Goal: Information Seeking & Learning: Learn about a topic

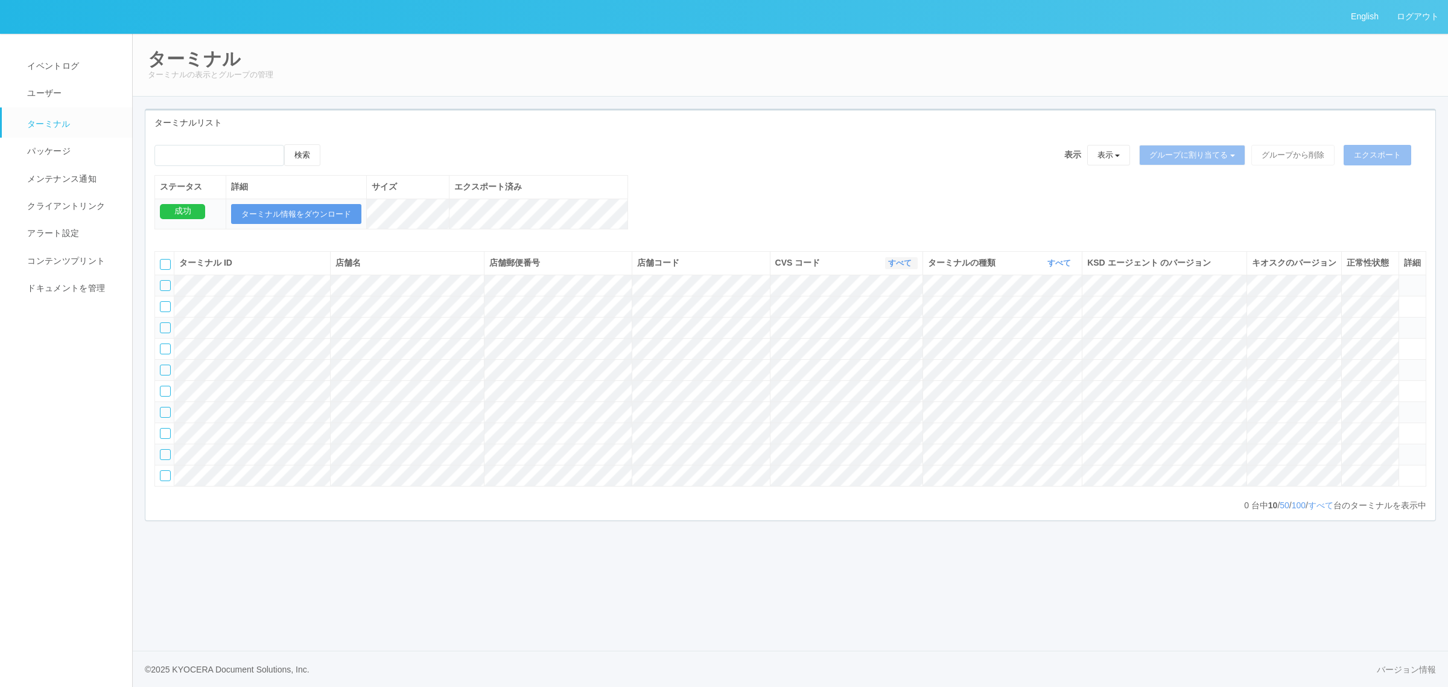
click at [891, 267] on link "すべて" at bounding box center [901, 262] width 27 height 9
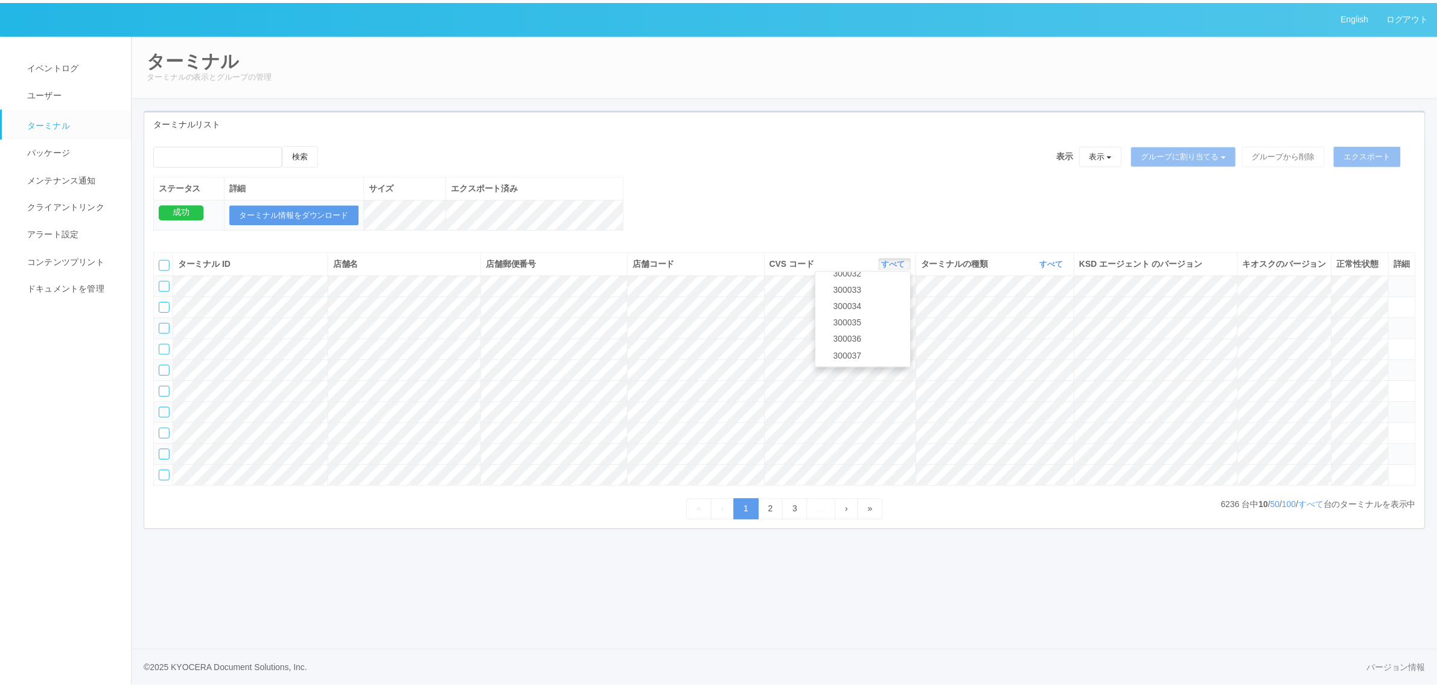
scroll to position [477, 0]
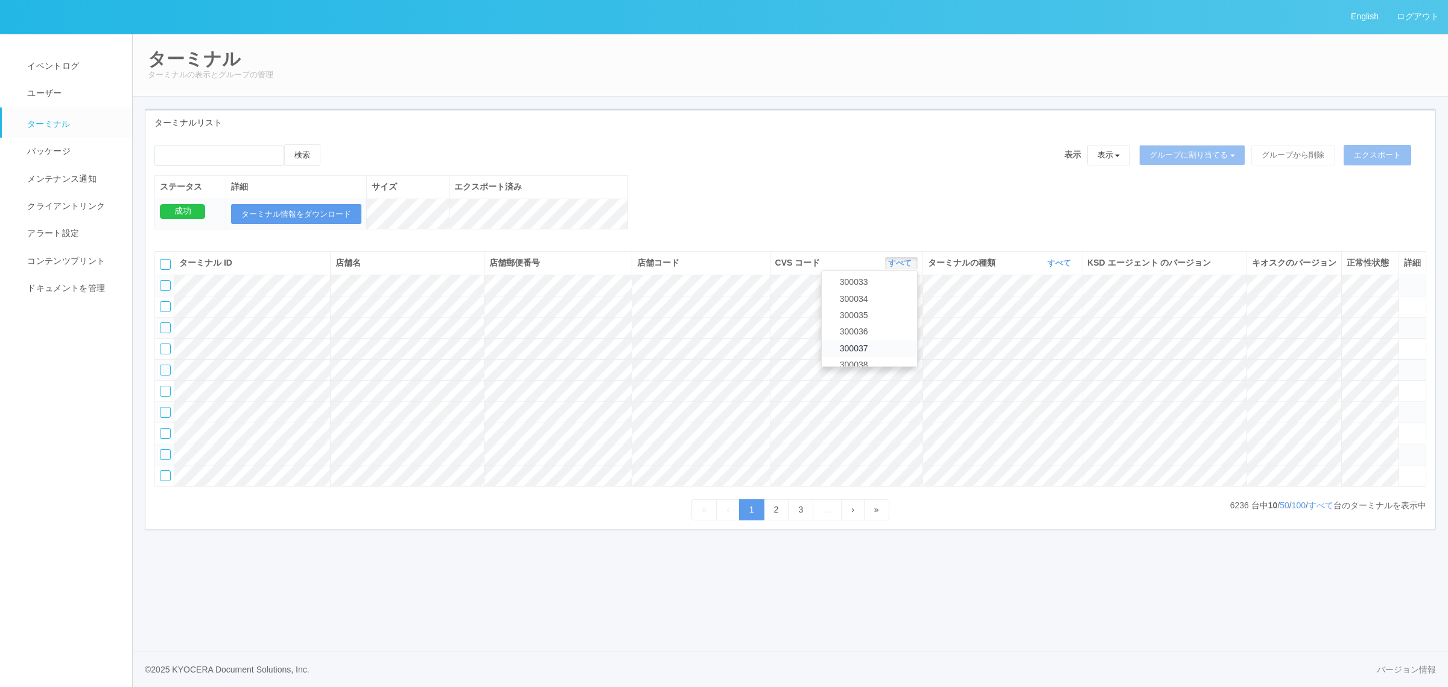
click at [891, 357] on link "300037" at bounding box center [869, 348] width 95 height 16
click at [1056, 267] on link "すべて" at bounding box center [1061, 262] width 27 height 9
click at [1049, 322] on link "キオスク" at bounding box center [1029, 313] width 95 height 16
click at [1323, 510] on link "すべて" at bounding box center [1320, 505] width 25 height 10
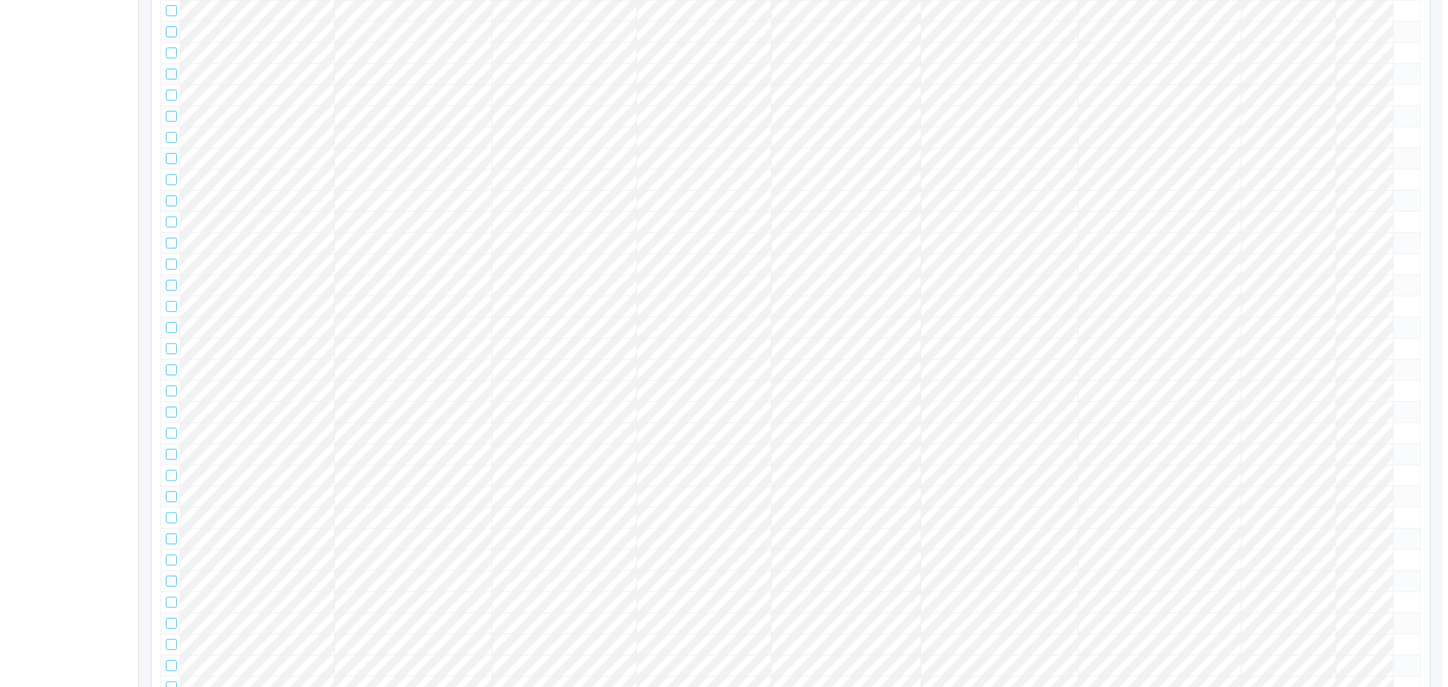
scroll to position [4843, 0]
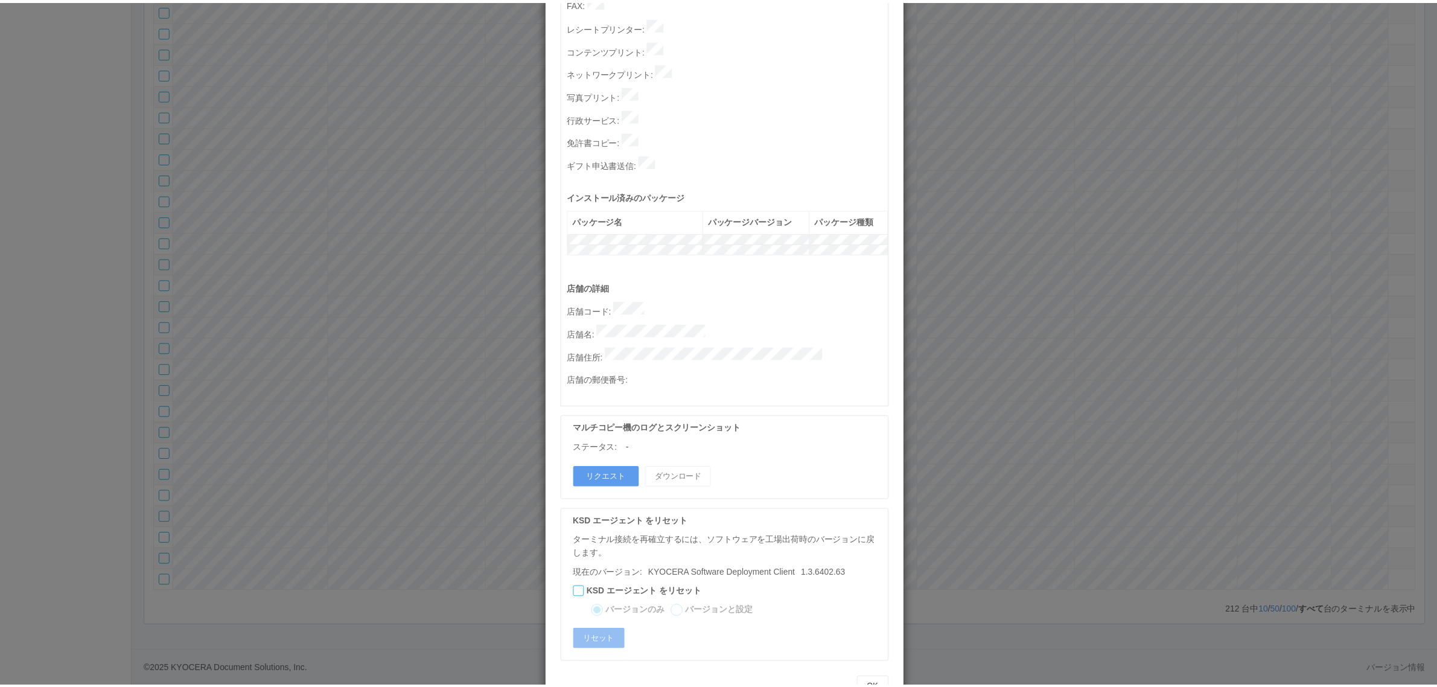
scroll to position [0, 0]
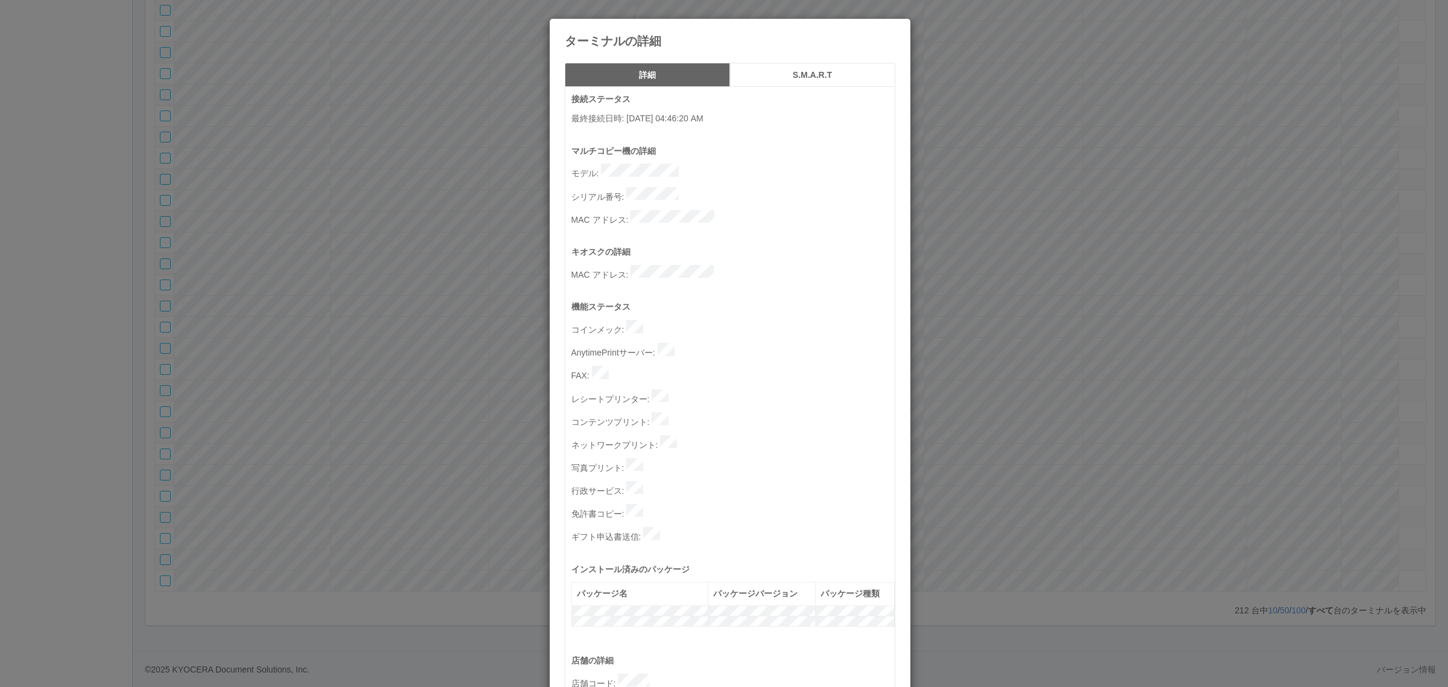
click at [976, 400] on div "ターミナルの詳細 詳細 S.M.A.R.T 接続ステータス 最終接続日時 : 10/14/2025 04:46:20 AM マルチコピー機の詳細 モデル : …" at bounding box center [724, 343] width 1448 height 687
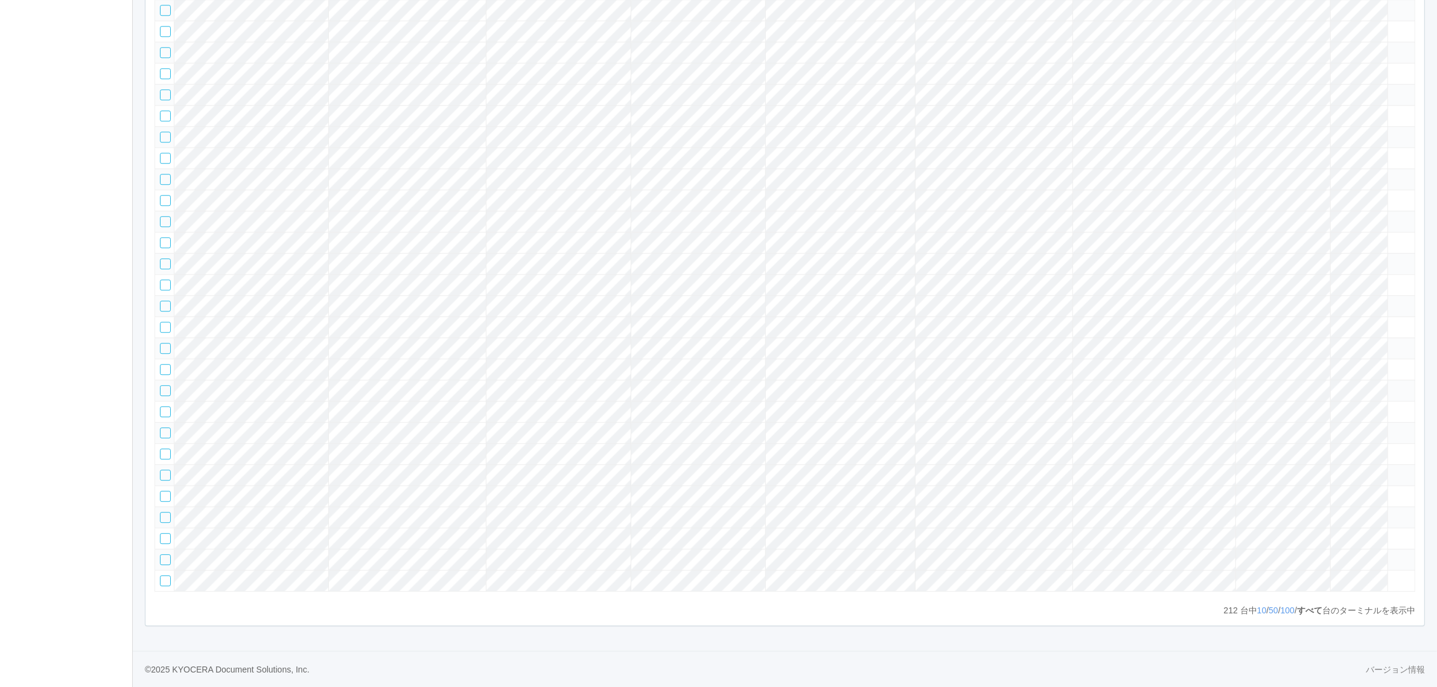
scroll to position [4969, 0]
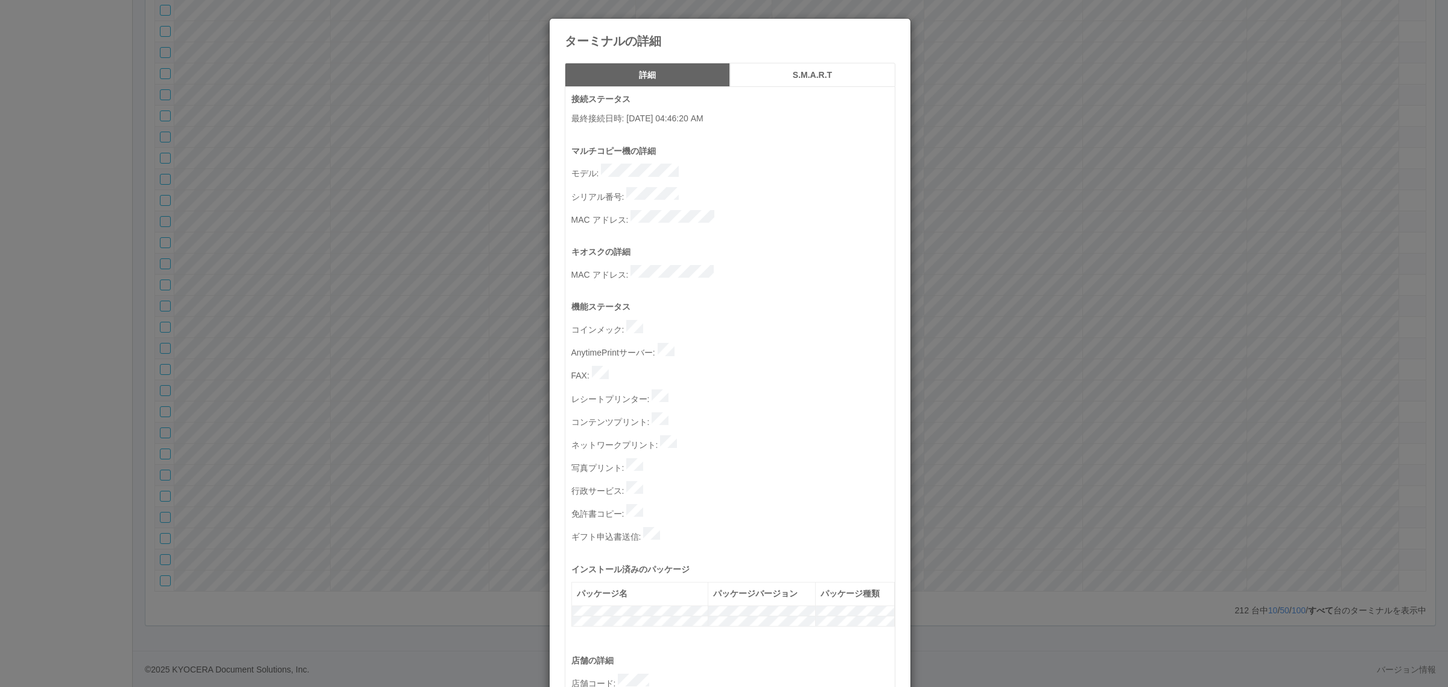
click at [1041, 307] on div "ターミナルの詳細 詳細 S.M.A.R.T 接続ステータス 最終接続日時 : 10/14/2025 04:46:20 AM マルチコピー機の詳細 モデル : …" at bounding box center [724, 343] width 1448 height 687
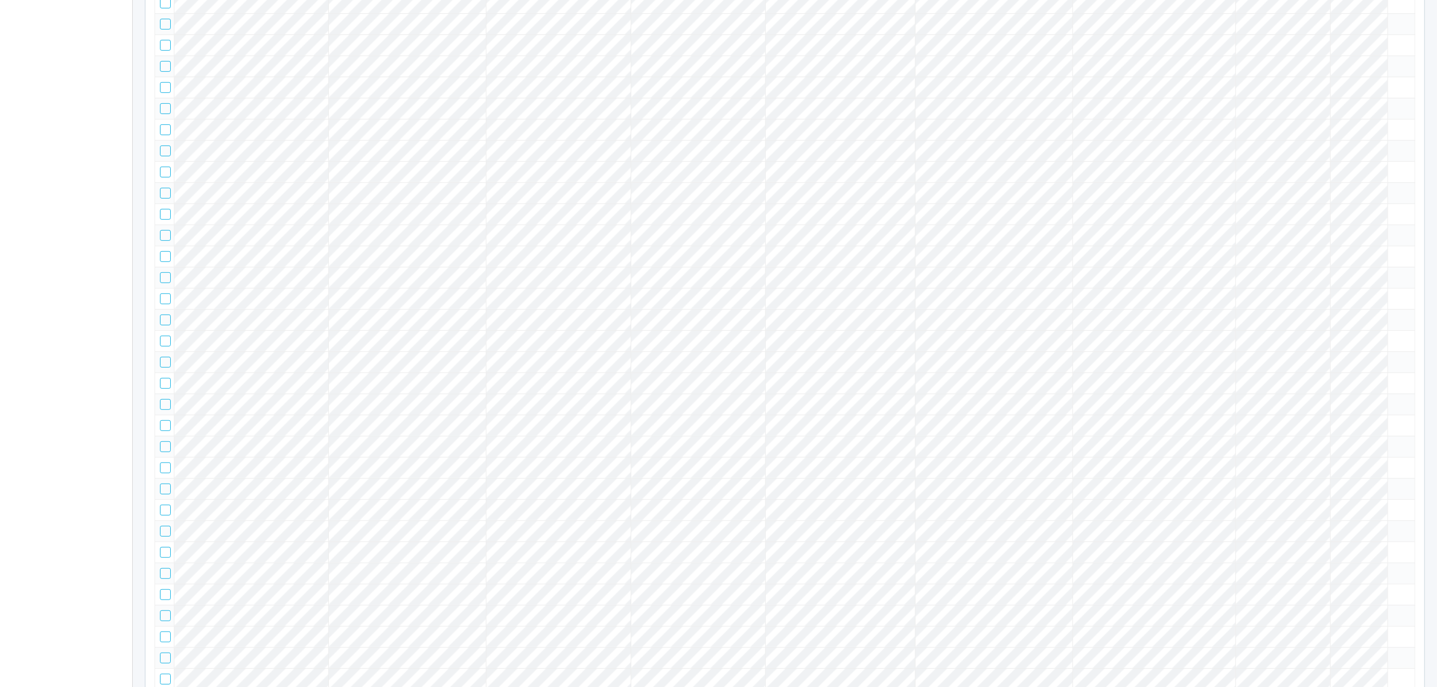
scroll to position [0, 0]
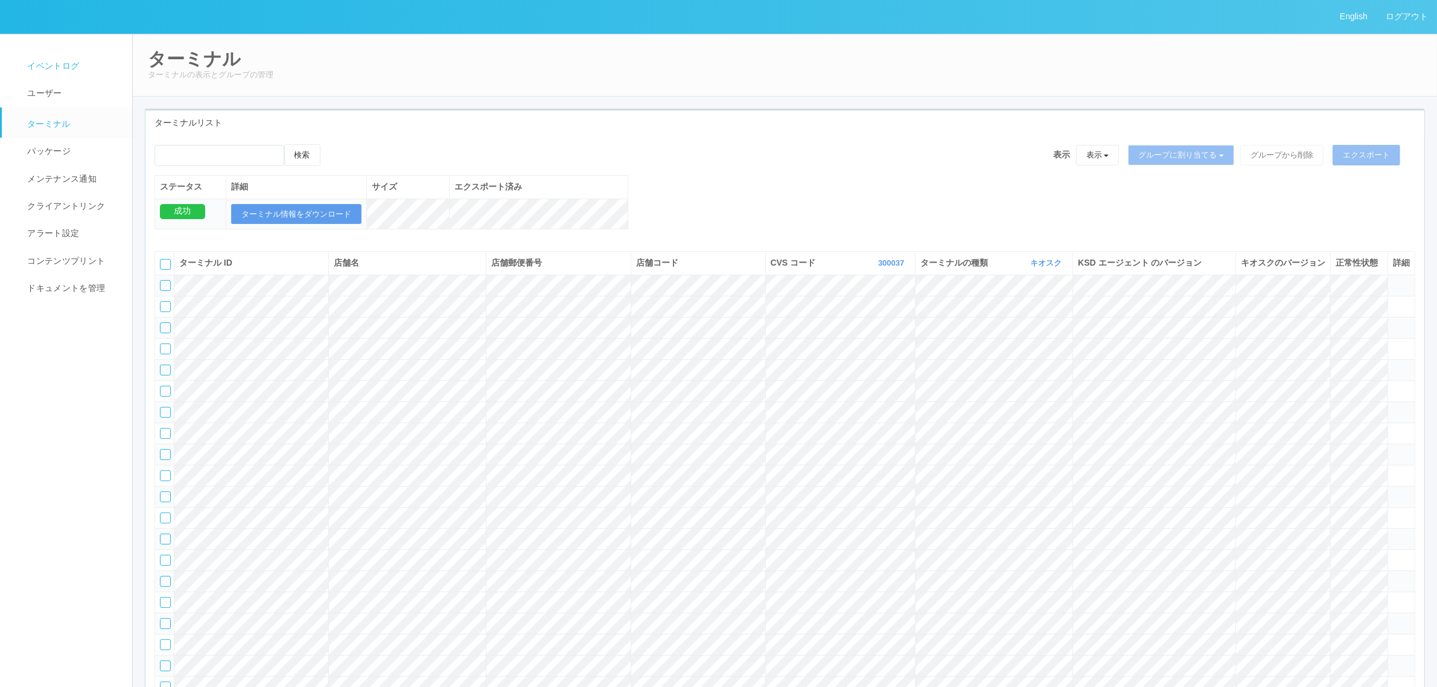
click at [91, 56] on link "イベントログ" at bounding box center [72, 65] width 141 height 27
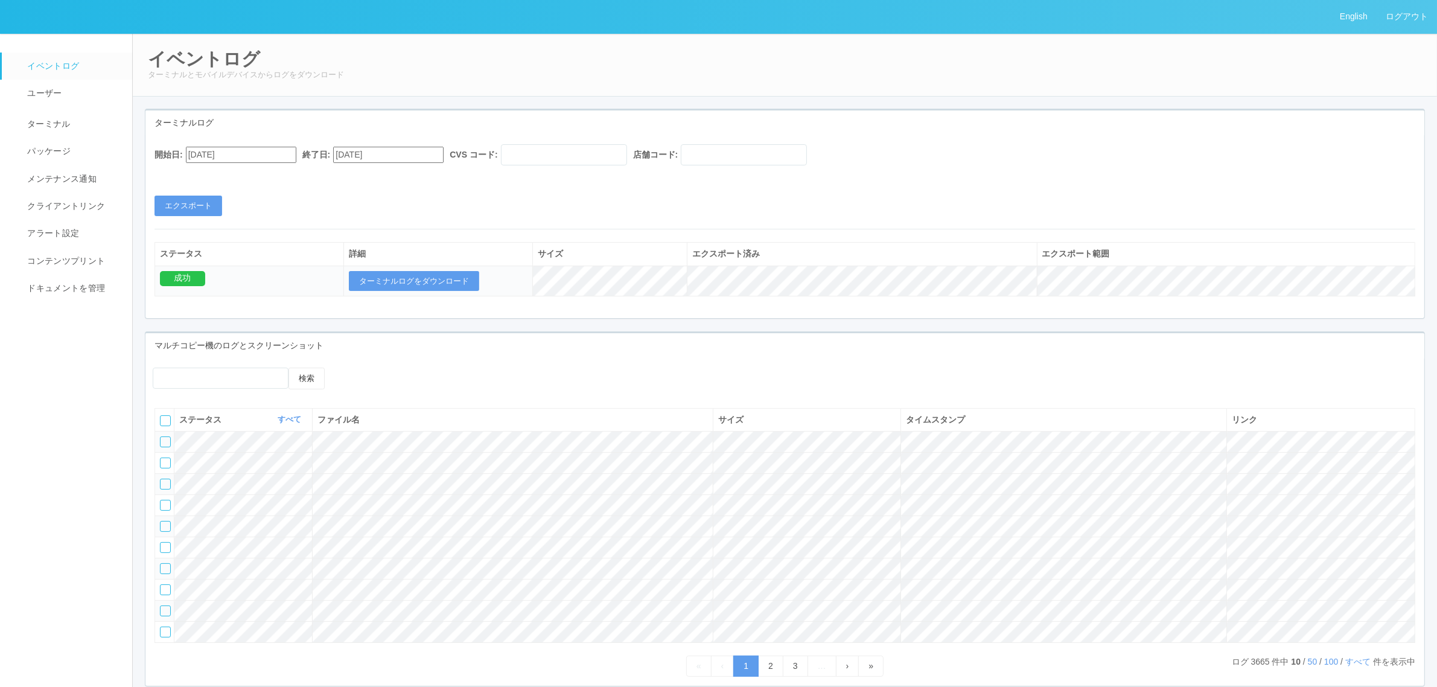
click at [249, 148] on input "09/15/2025" at bounding box center [241, 155] width 110 height 16
click at [205, 173] on button "button" at bounding box center [200, 171] width 10 height 4
click at [211, 540] on div "14" at bounding box center [200, 546] width 22 height 12
type input "10/14/2025"
click at [70, 130] on link "ターミナル" at bounding box center [72, 122] width 141 height 30
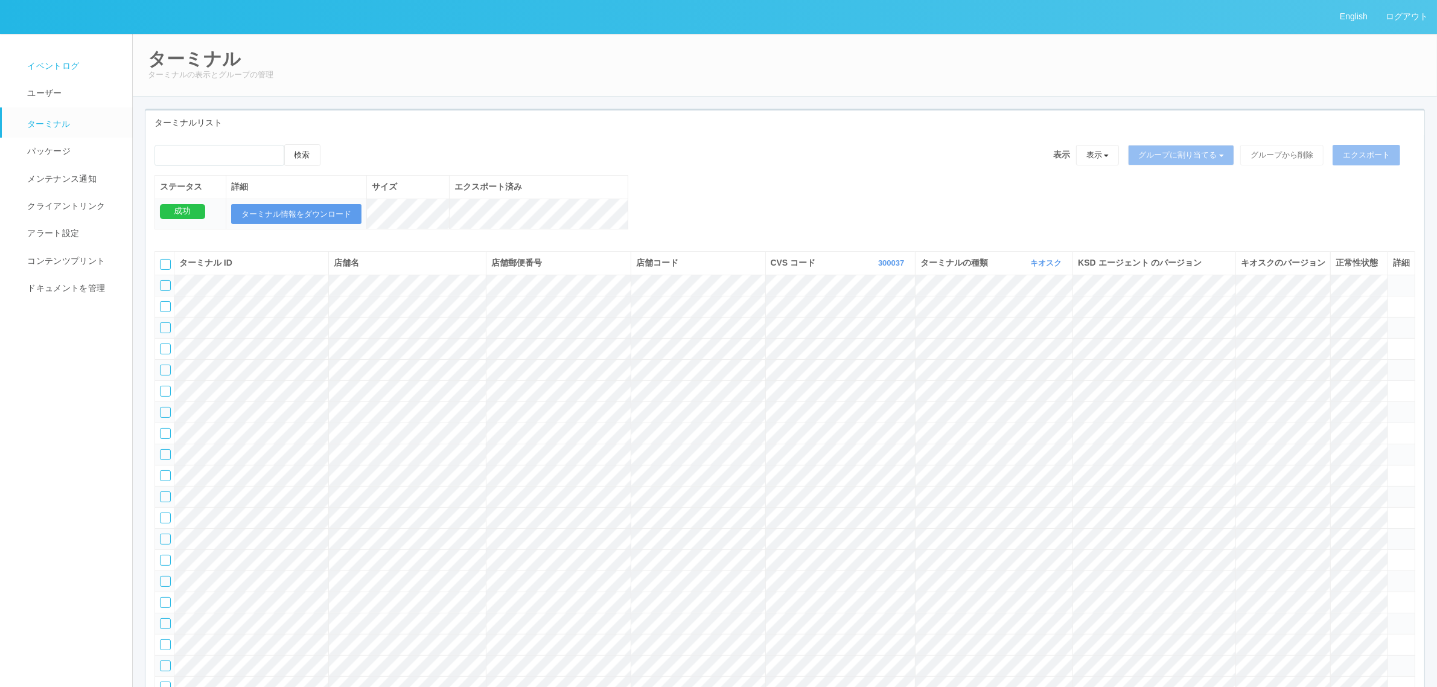
click at [74, 61] on span "イベントログ" at bounding box center [51, 66] width 55 height 10
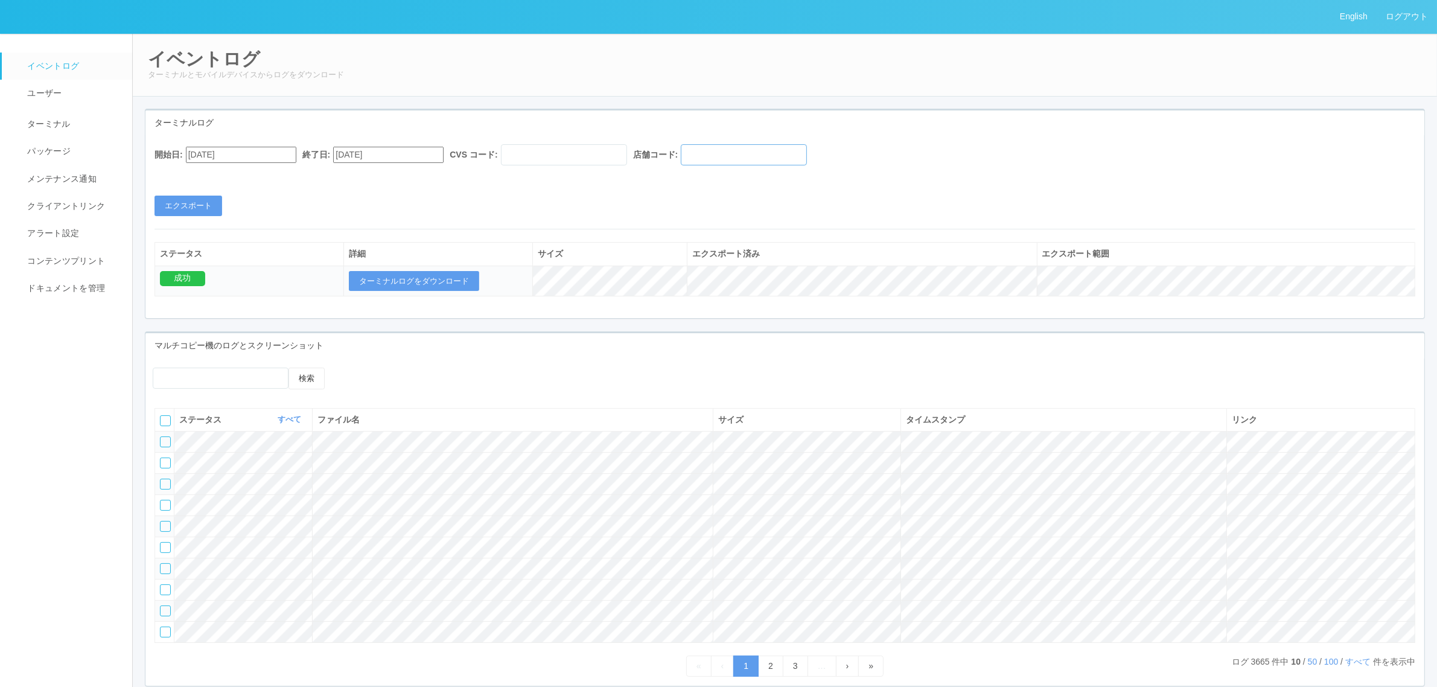
click at [801, 157] on input "text" at bounding box center [744, 154] width 126 height 21
paste input "580899"
type input "580899"
click at [622, 163] on input "text" at bounding box center [564, 154] width 126 height 21
type input "300037"
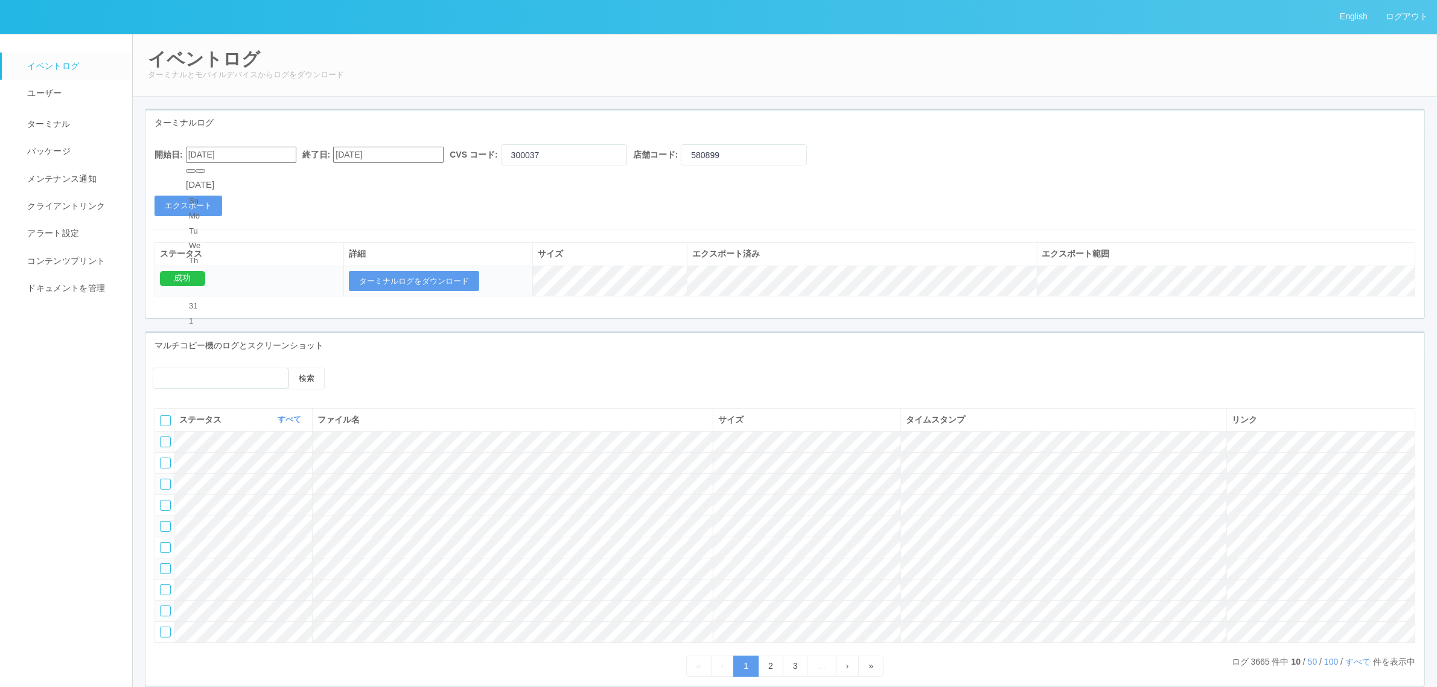
click at [232, 151] on input "09/15/2025" at bounding box center [241, 155] width 110 height 16
click at [214, 178] on div "September 2025" at bounding box center [200, 185] width 28 height 14
click at [205, 173] on button "button" at bounding box center [200, 171] width 10 height 4
click at [211, 540] on div "14" at bounding box center [200, 546] width 22 height 12
type input "10/14/2025"
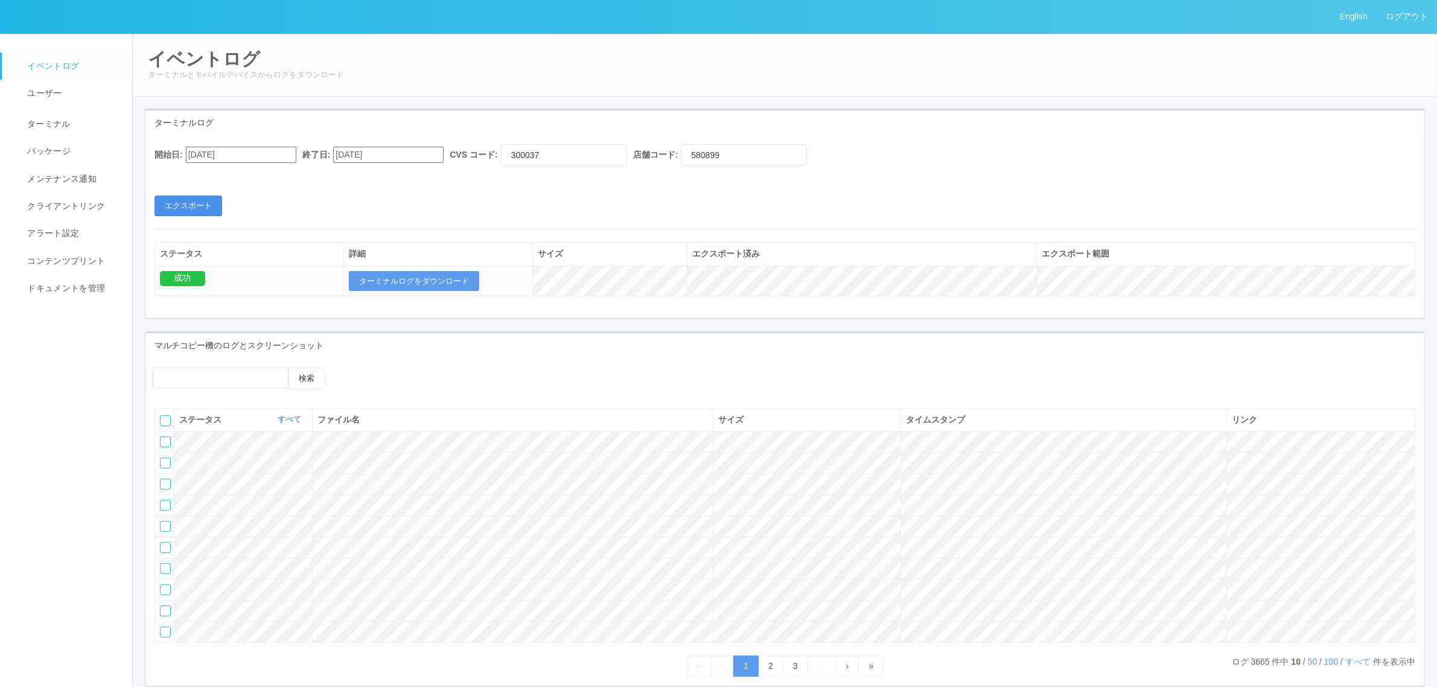
click at [209, 201] on button "エクスポート" at bounding box center [188, 205] width 68 height 21
click at [427, 278] on button "ターミナルログをダウンロード" at bounding box center [414, 281] width 130 height 21
click at [65, 125] on span "ターミナル" at bounding box center [47, 124] width 46 height 10
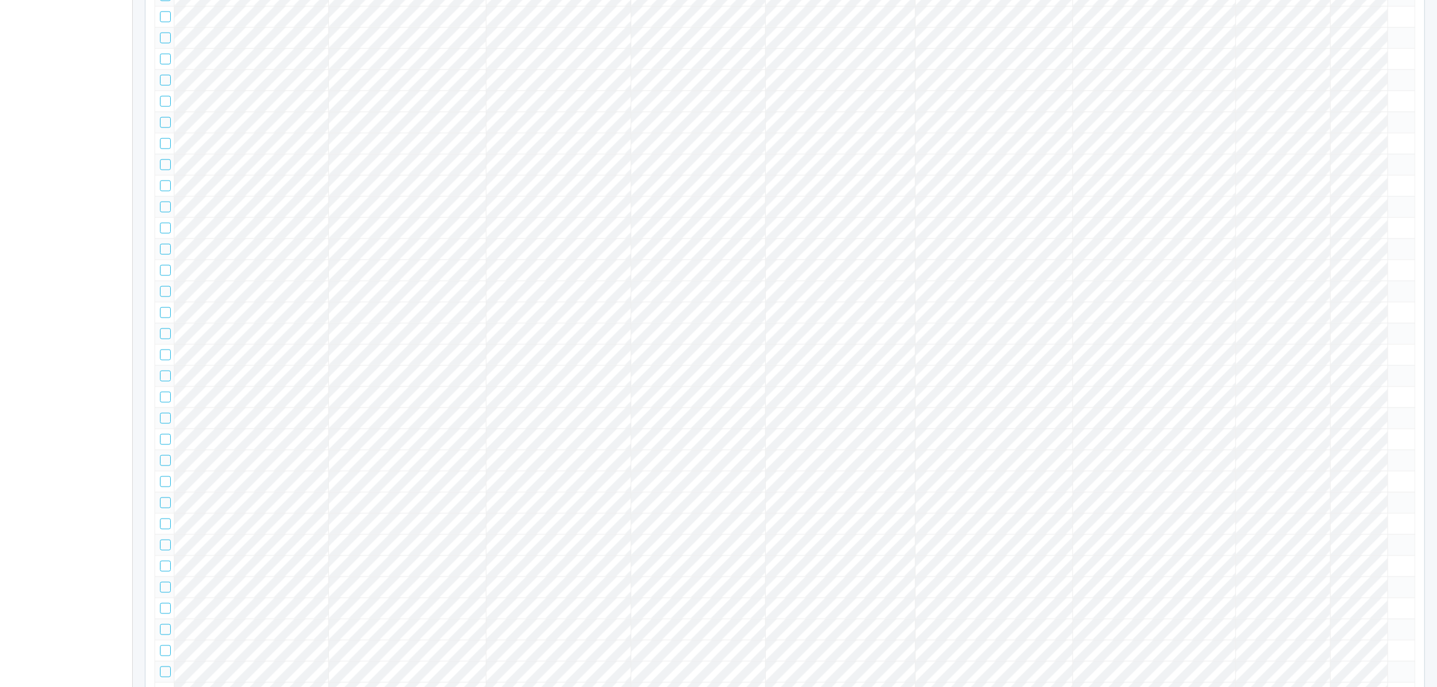
scroll to position [4843, 0]
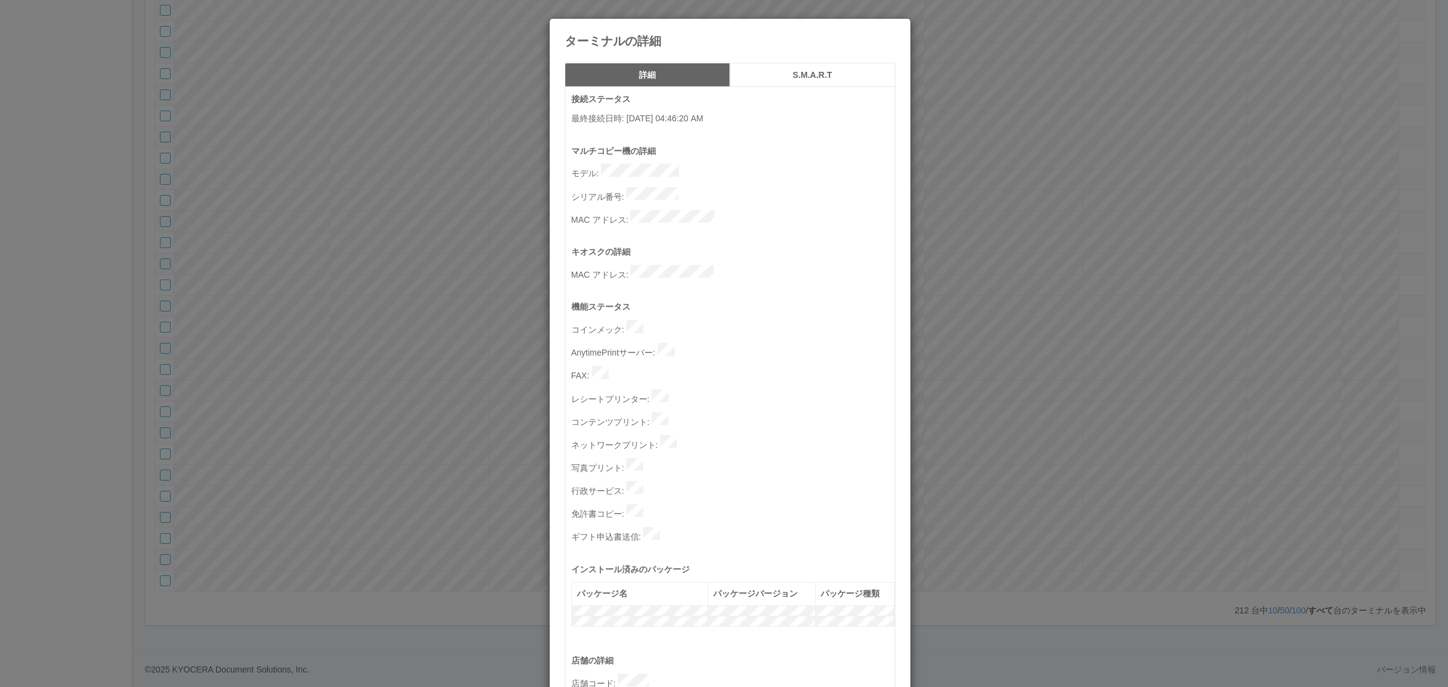
click at [818, 81] on button "S.M.A.R.T" at bounding box center [812, 75] width 165 height 24
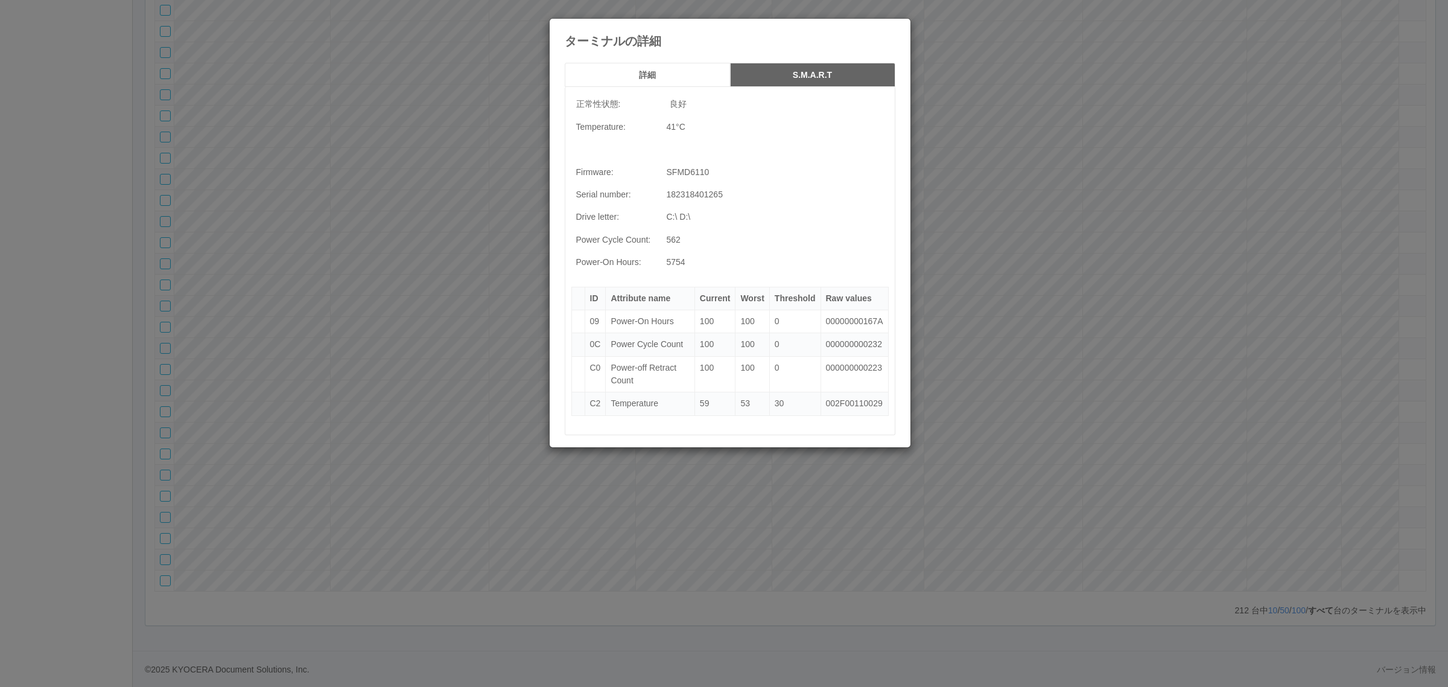
click at [961, 294] on div "ターミナルの詳細 詳細 S.M.A.R.T 正常性状態: 良好 Temperature: 41 °C Firmware: SFMD6110 Serial nu…" at bounding box center [724, 343] width 1448 height 687
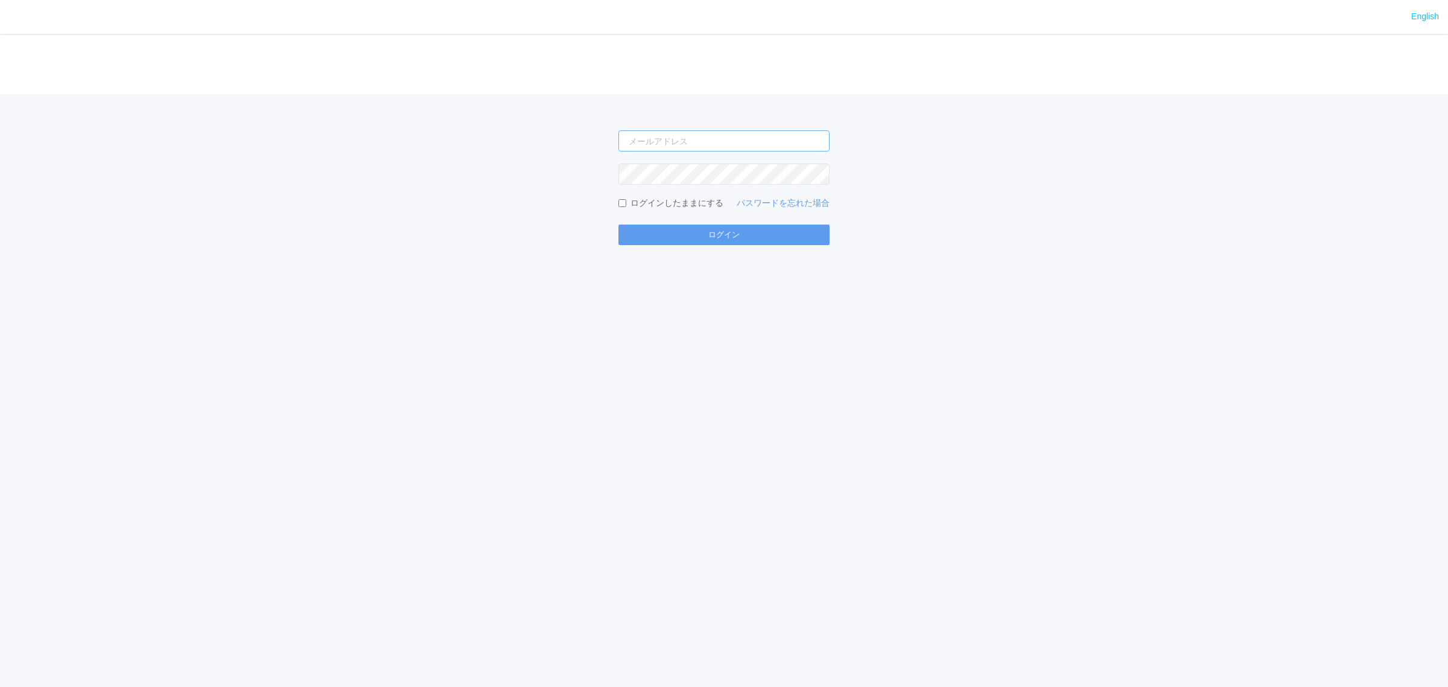
type input "[EMAIL_ADDRESS][DOMAIN_NAME]"
drag, startPoint x: 0, startPoint y: 0, endPoint x: 804, endPoint y: 232, distance: 837.1
click at [804, 232] on button "ログイン" at bounding box center [723, 234] width 211 height 21
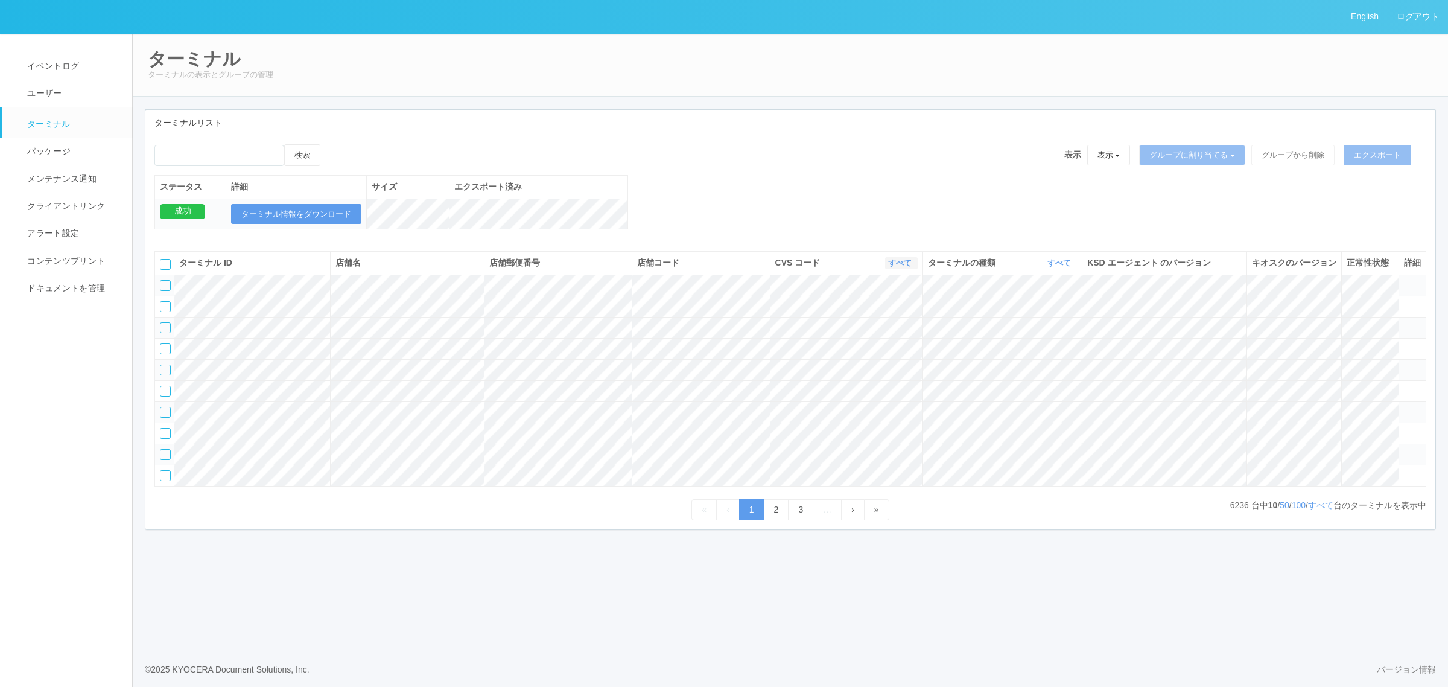
click at [892, 267] on link "すべて" at bounding box center [901, 262] width 27 height 9
click at [783, 181] on div "検索 表示 表示 すべてのターミナル 未割り当てのターミナル グループを追加 グループ名を編集 アーカイブ済みのターミナル グループに割り当てる グループを追…" at bounding box center [790, 193] width 1290 height 98
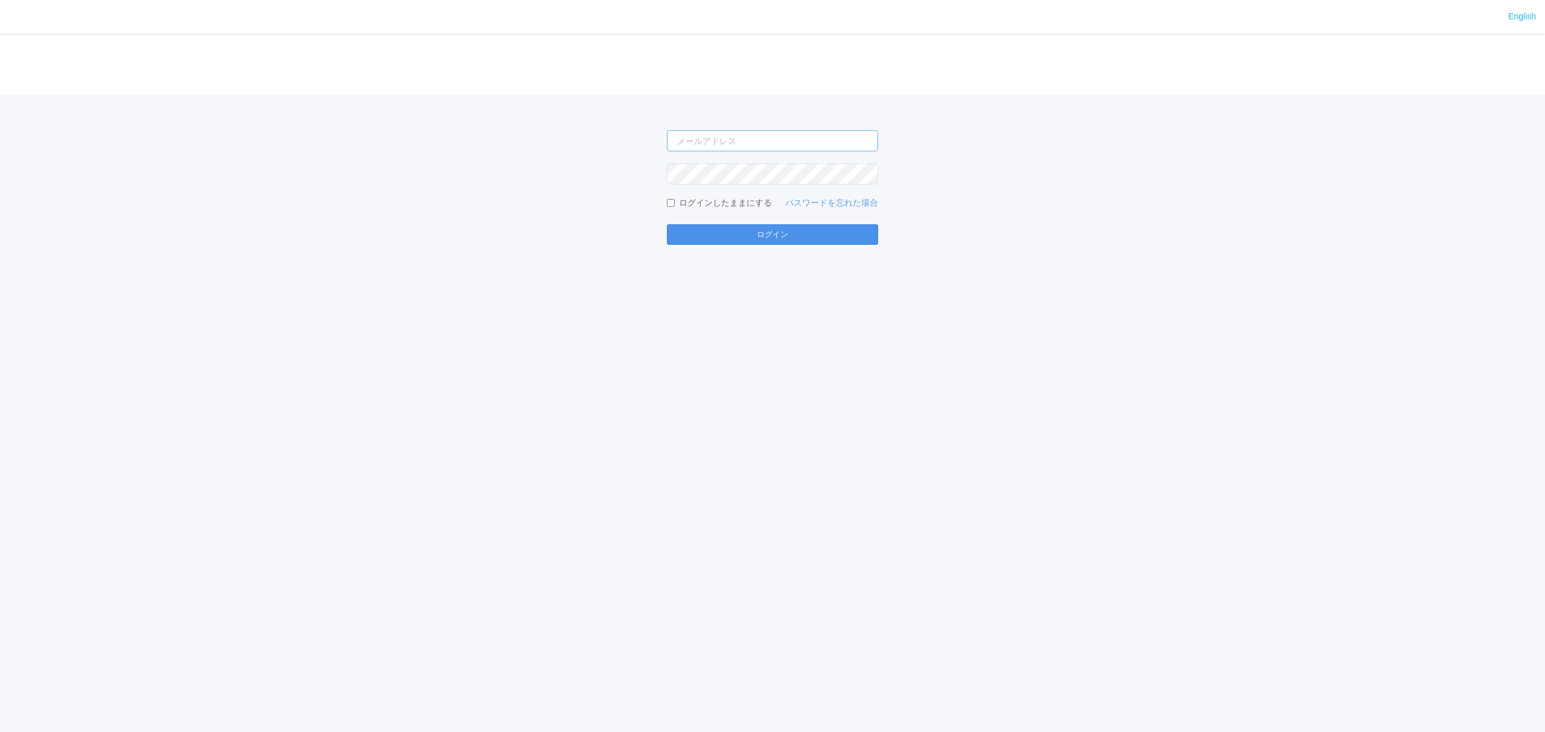
type input "[PERSON_NAME][EMAIL_ADDRESS][DOMAIN_NAME]"
click at [801, 245] on button "ログイン" at bounding box center [772, 234] width 211 height 21
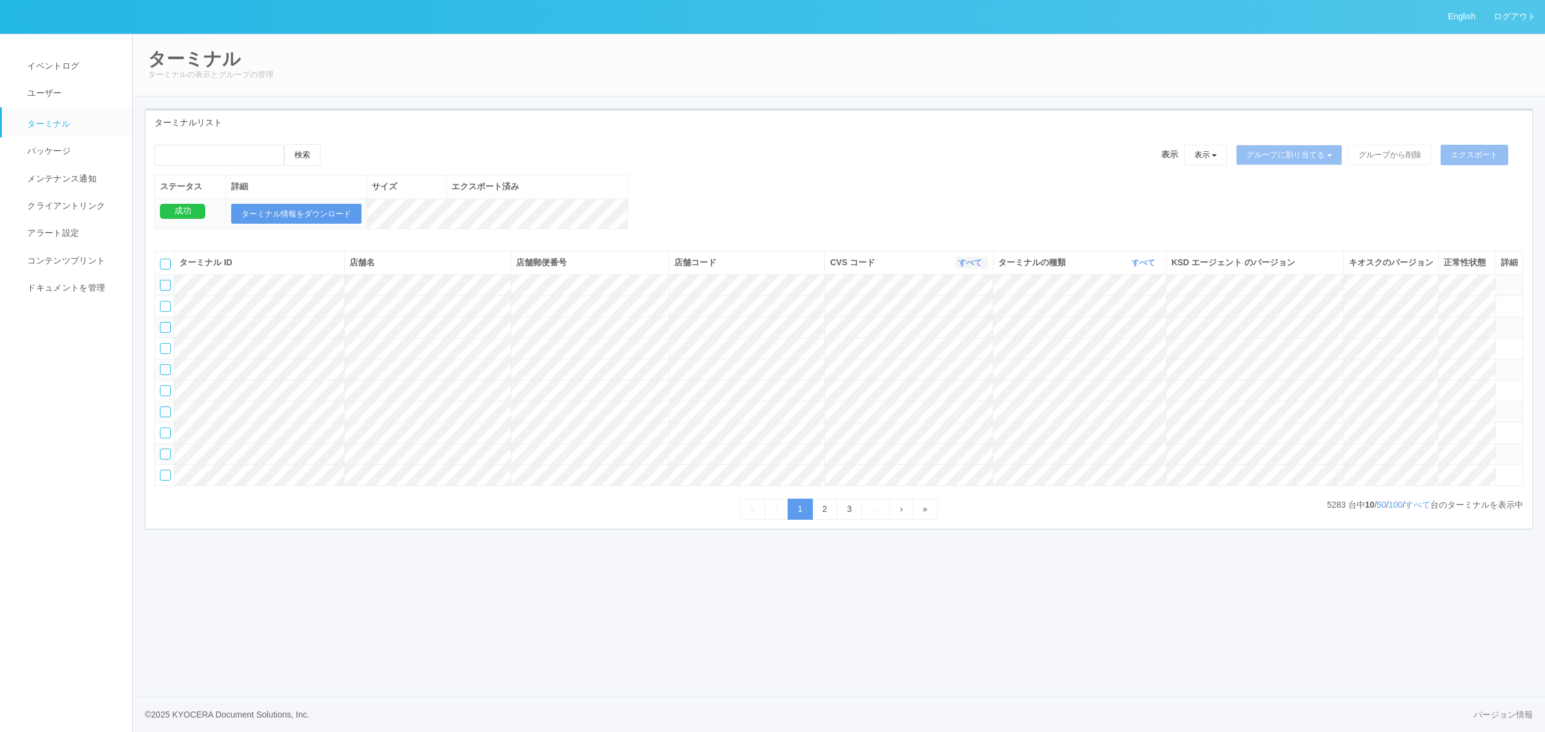
click at [966, 267] on link "すべて" at bounding box center [971, 262] width 27 height 9
click at [953, 363] on link "961762" at bounding box center [939, 355] width 95 height 16
click at [1156, 268] on th "ターミナルの種類 すべて 表示 すべて キオスク マルチコピー機" at bounding box center [1079, 263] width 173 height 23
click at [1143, 267] on link "すべて" at bounding box center [1144, 262] width 27 height 9
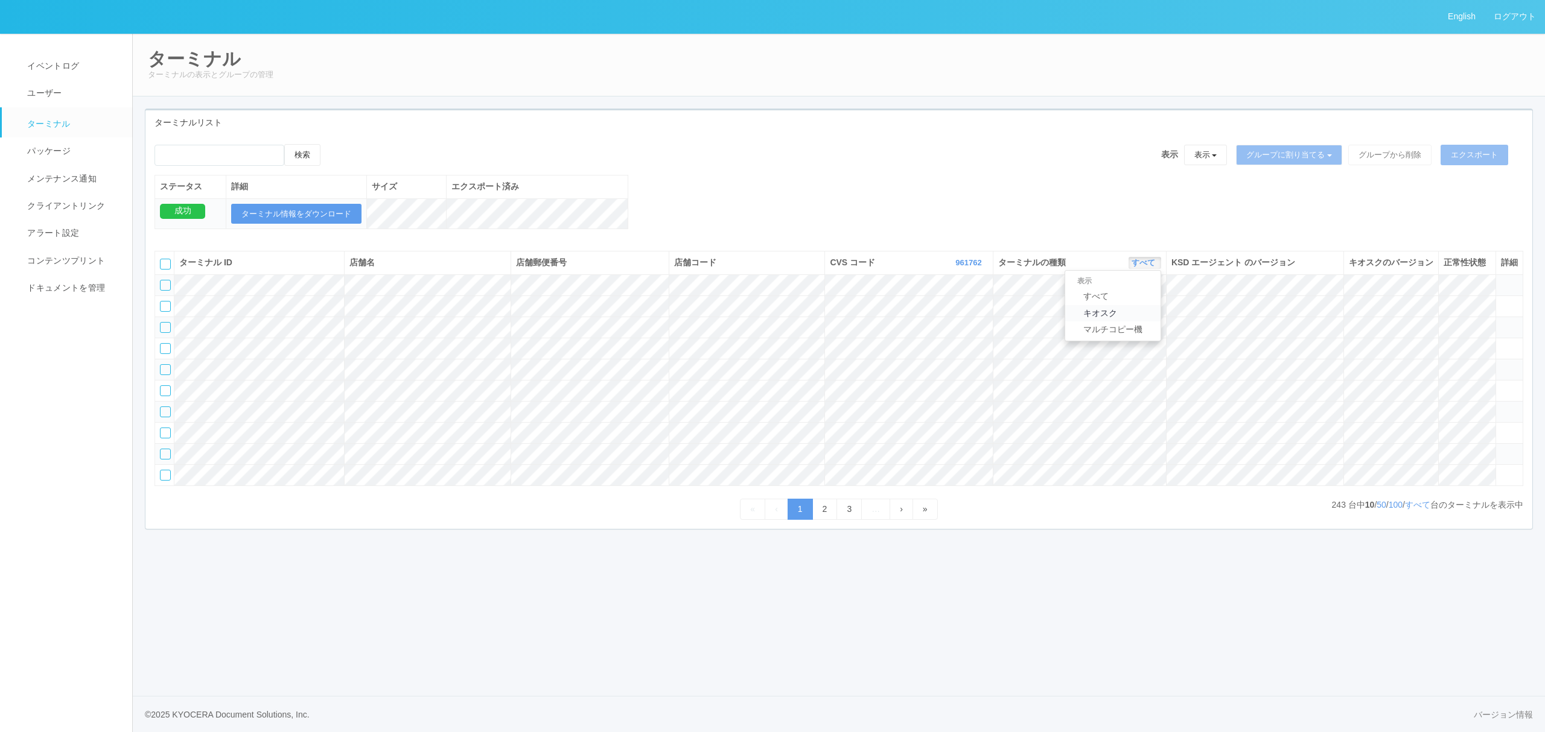
click at [1130, 322] on link "キオスク" at bounding box center [1112, 313] width 95 height 16
click at [831, 520] on link "2" at bounding box center [824, 509] width 25 height 21
click at [845, 520] on link "3" at bounding box center [848, 509] width 25 height 21
click at [1501, 301] on icon at bounding box center [1501, 301] width 0 height 0
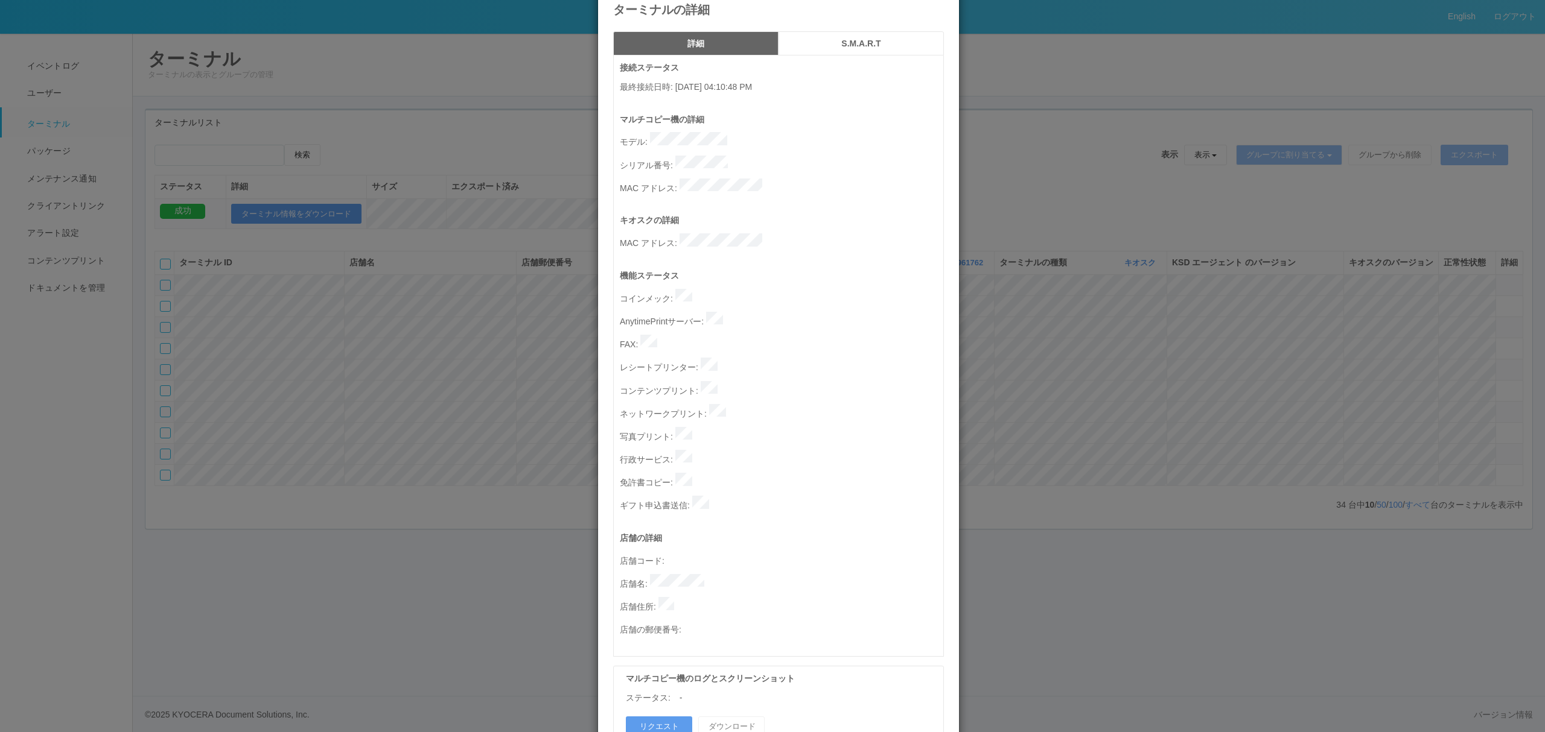
scroll to position [46, 0]
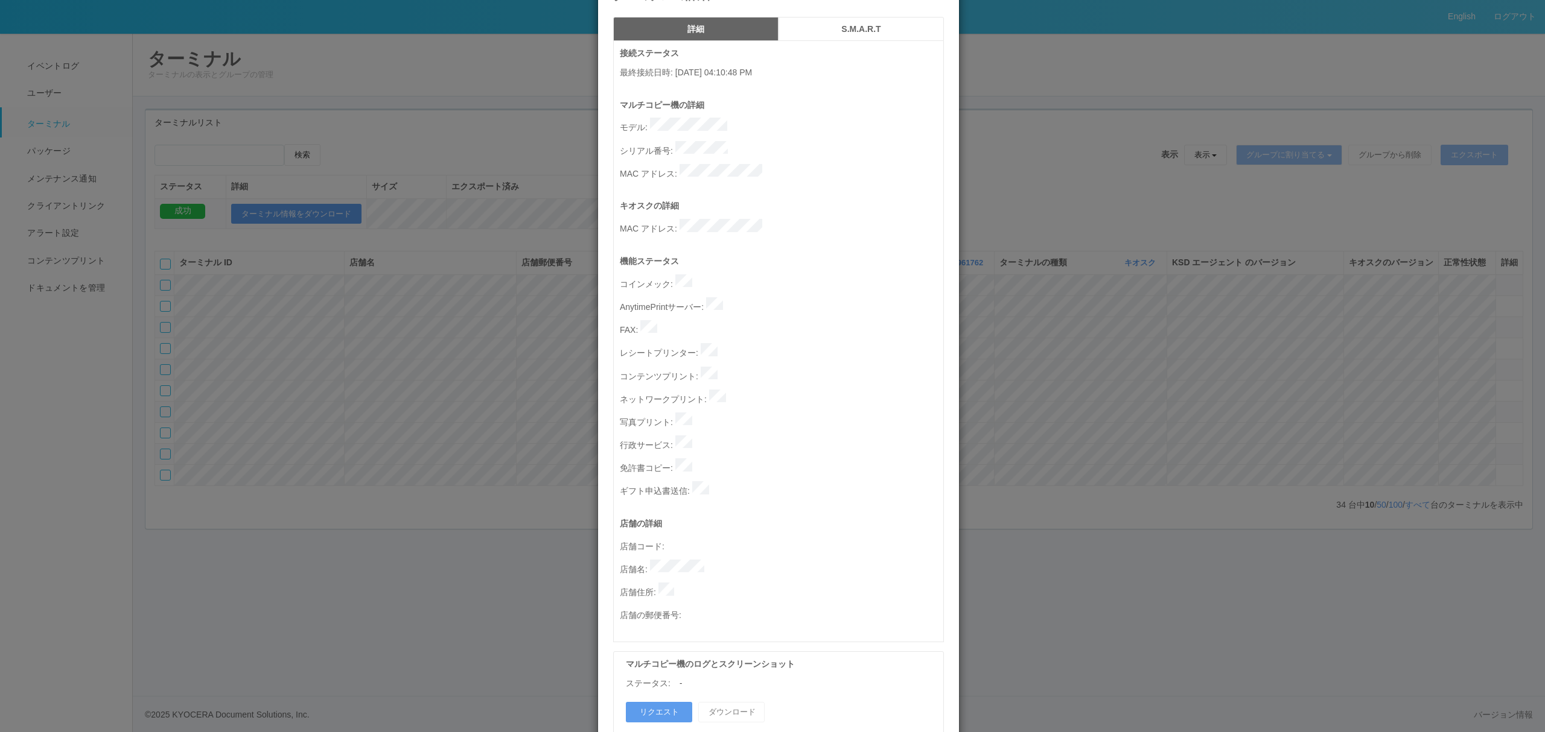
click at [1093, 455] on div "ターミナルの詳細 詳細 S.M.A.R.T 接続ステータス 最終接続日時 : [DATE] 04:10:48 PM マルチコピー機の詳細 モデル : シリアル…" at bounding box center [772, 366] width 1545 height 732
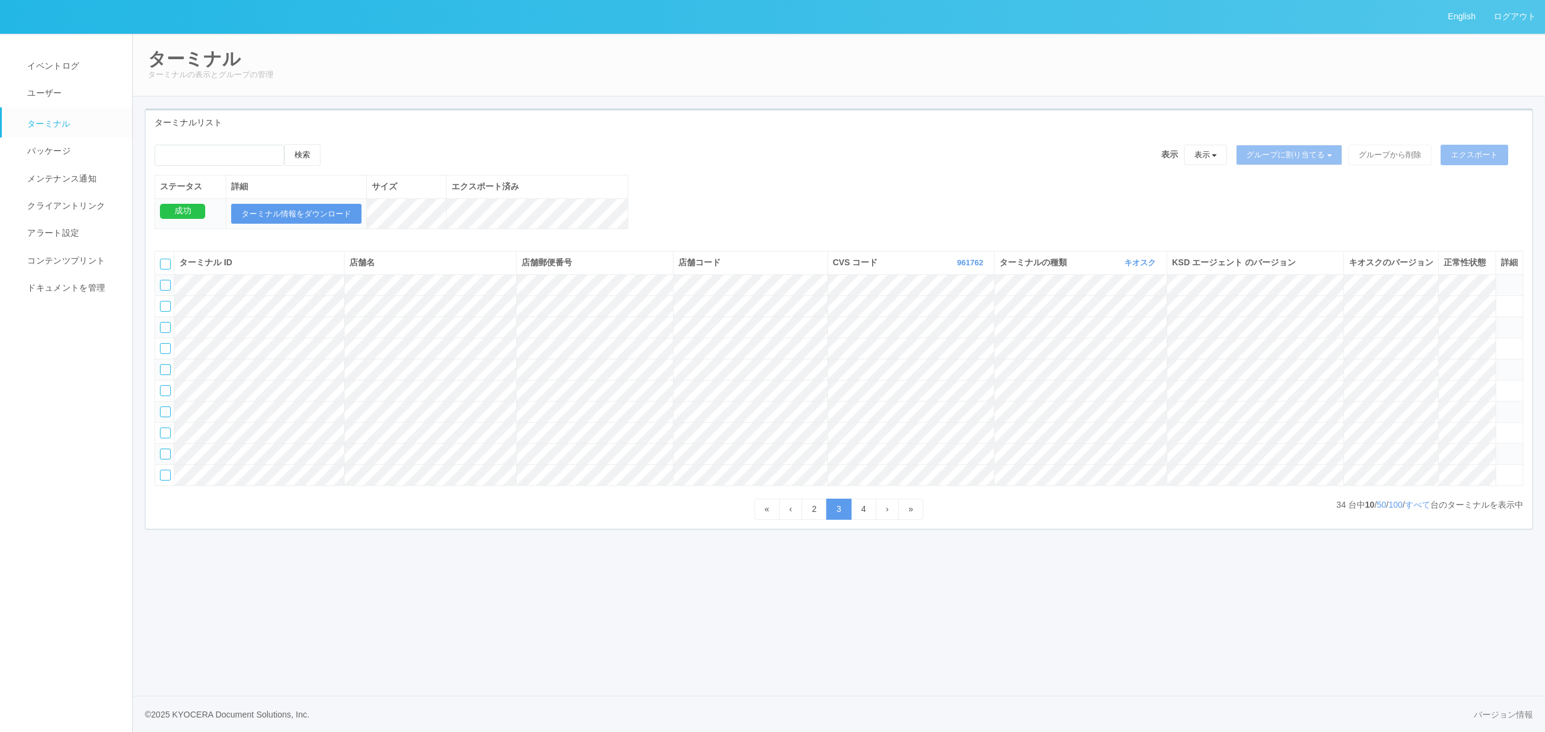
click at [1470, 317] on tr at bounding box center [839, 306] width 1368 height 21
click at [1513, 317] on td at bounding box center [1508, 306] width 27 height 21
click at [1501, 301] on icon at bounding box center [1501, 301] width 0 height 0
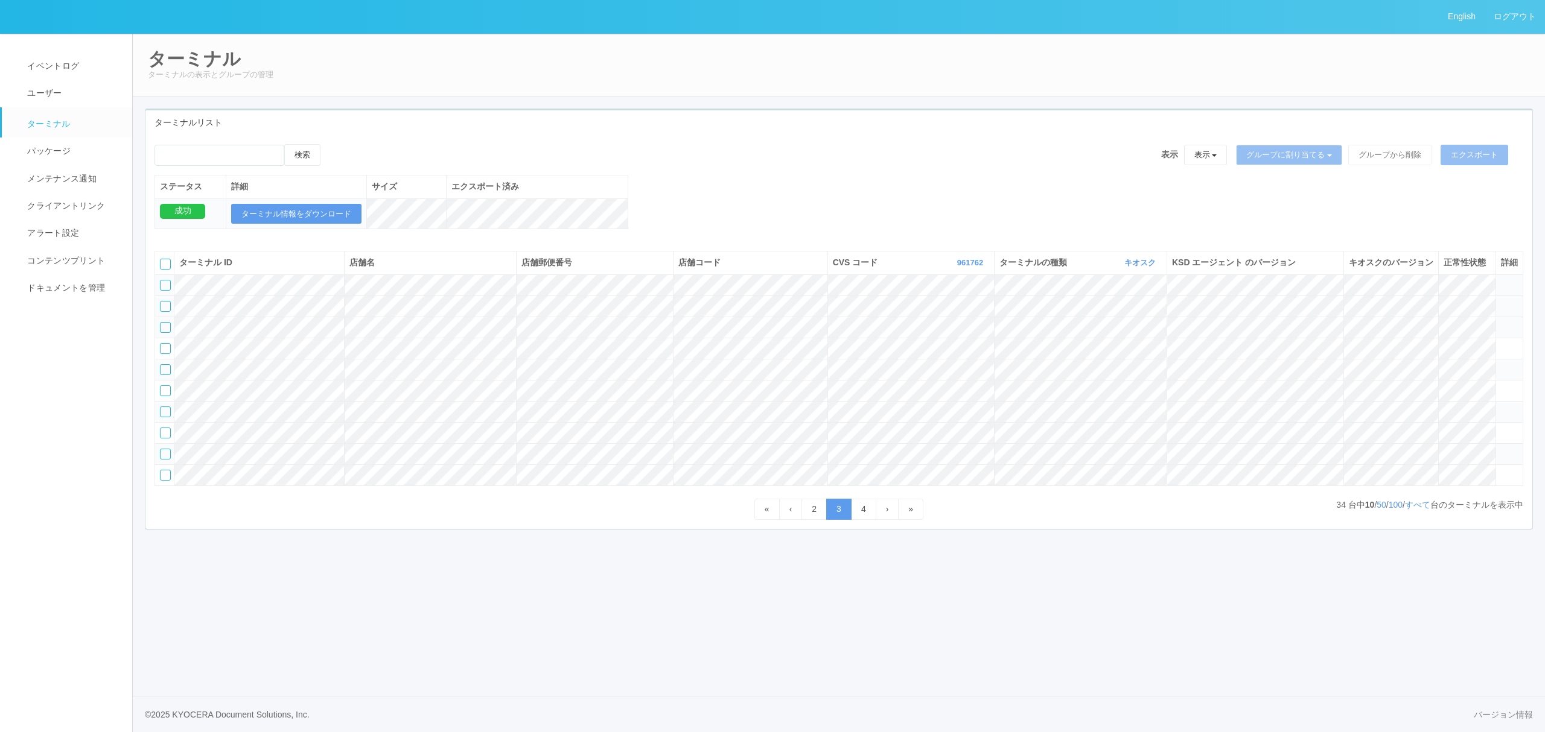
click at [1501, 301] on icon at bounding box center [1501, 301] width 0 height 0
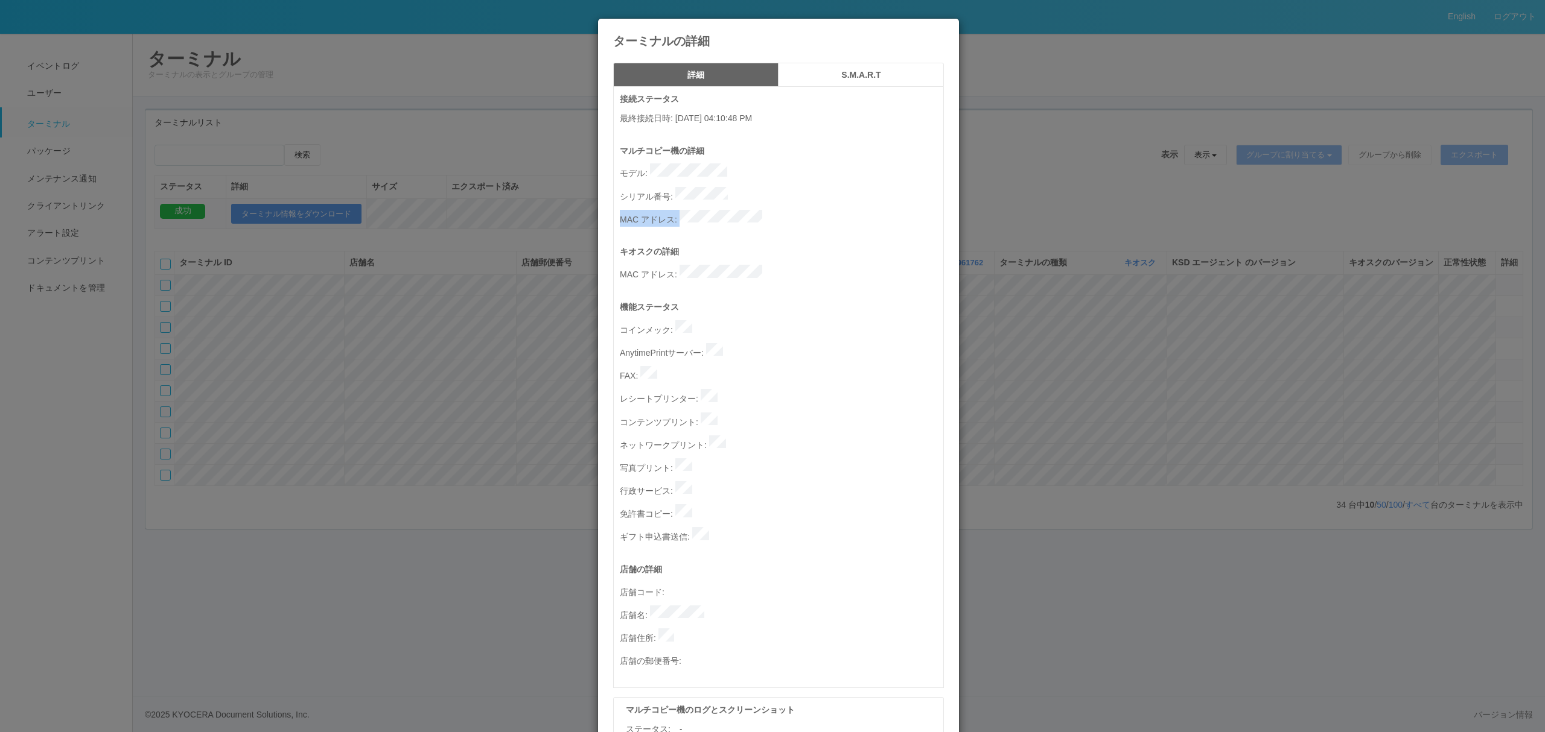
click at [910, 204] on div "マルチコピー機の詳細 モデル : シリアル番号 : [PERSON_NAME] :" at bounding box center [781, 195] width 323 height 101
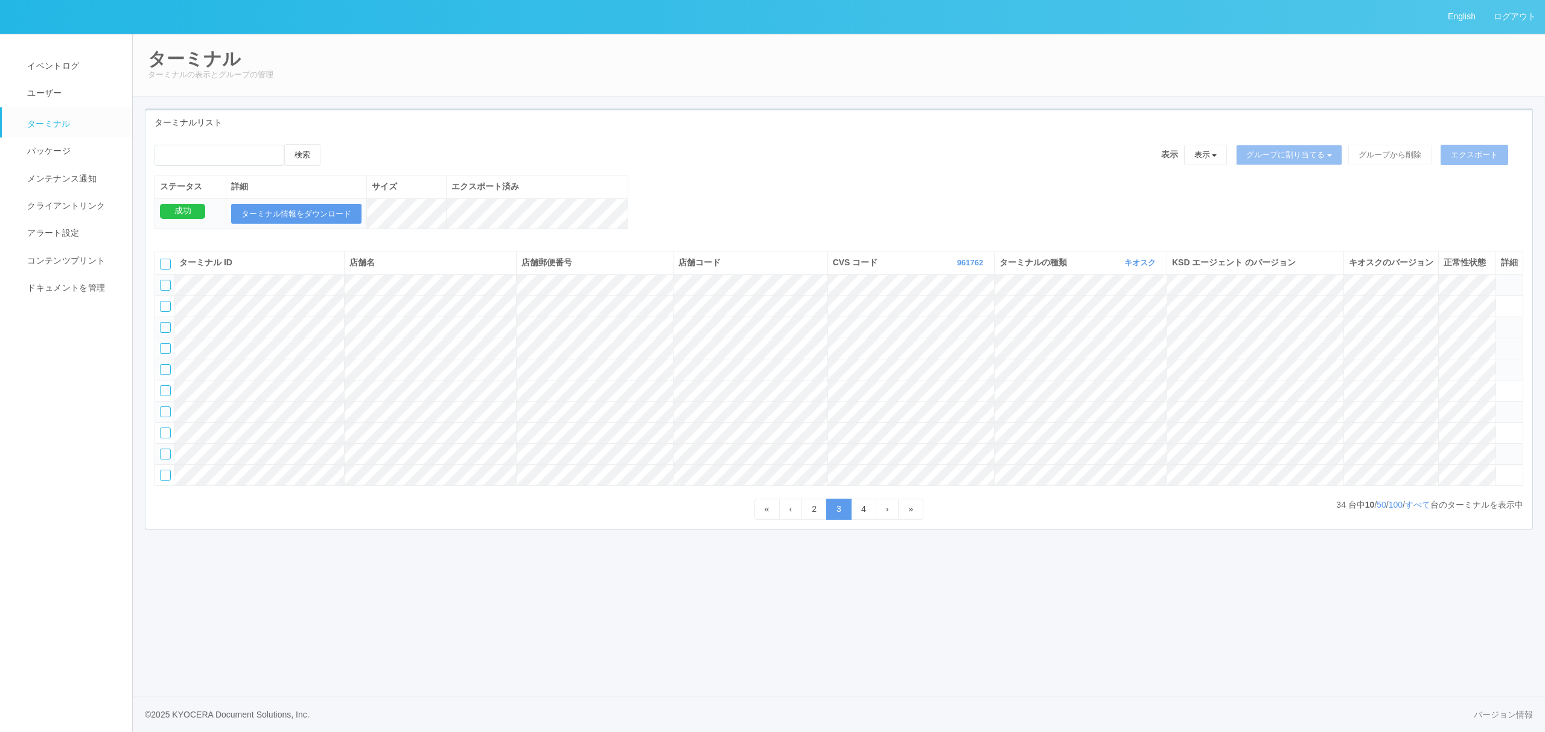
click at [1501, 343] on icon at bounding box center [1501, 343] width 0 height 0
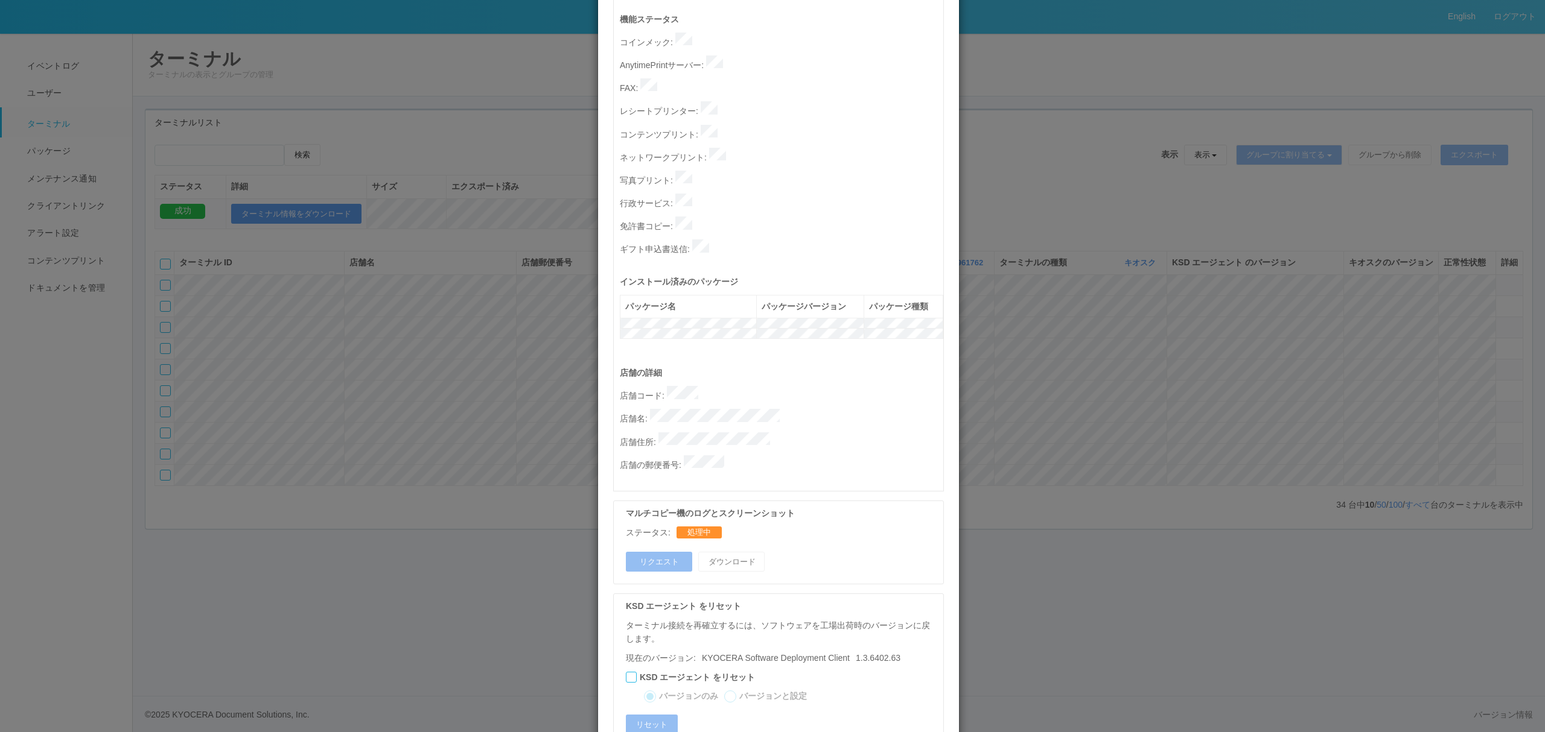
scroll to position [328, 0]
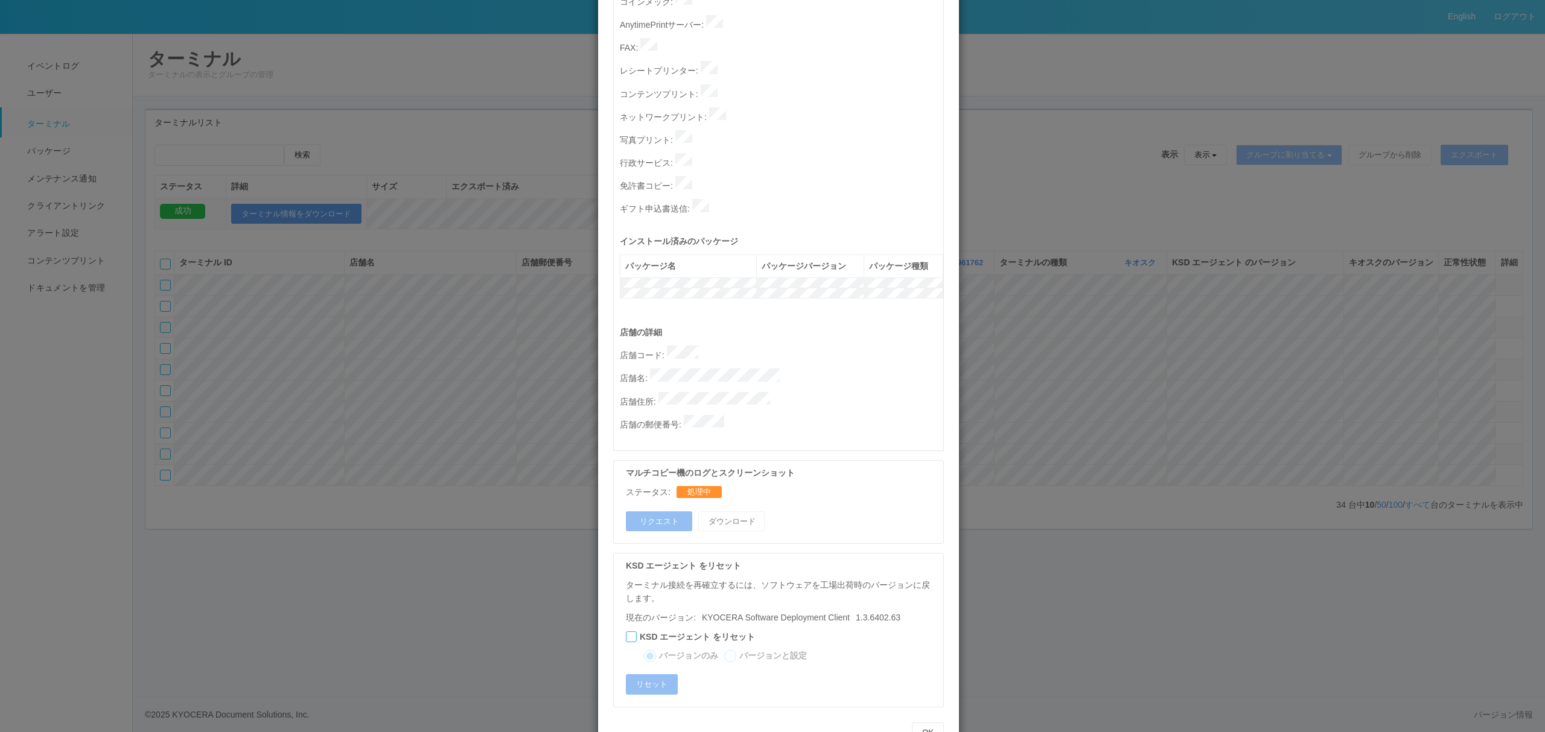
click at [1166, 554] on div "ターミナルの詳細 詳細 S.M.A.R.T 接続ステータス 最終接続日時 : [DATE] 10:07:24 AM マルチコピー機の詳細 モデル : シリアル…" at bounding box center [772, 366] width 1545 height 732
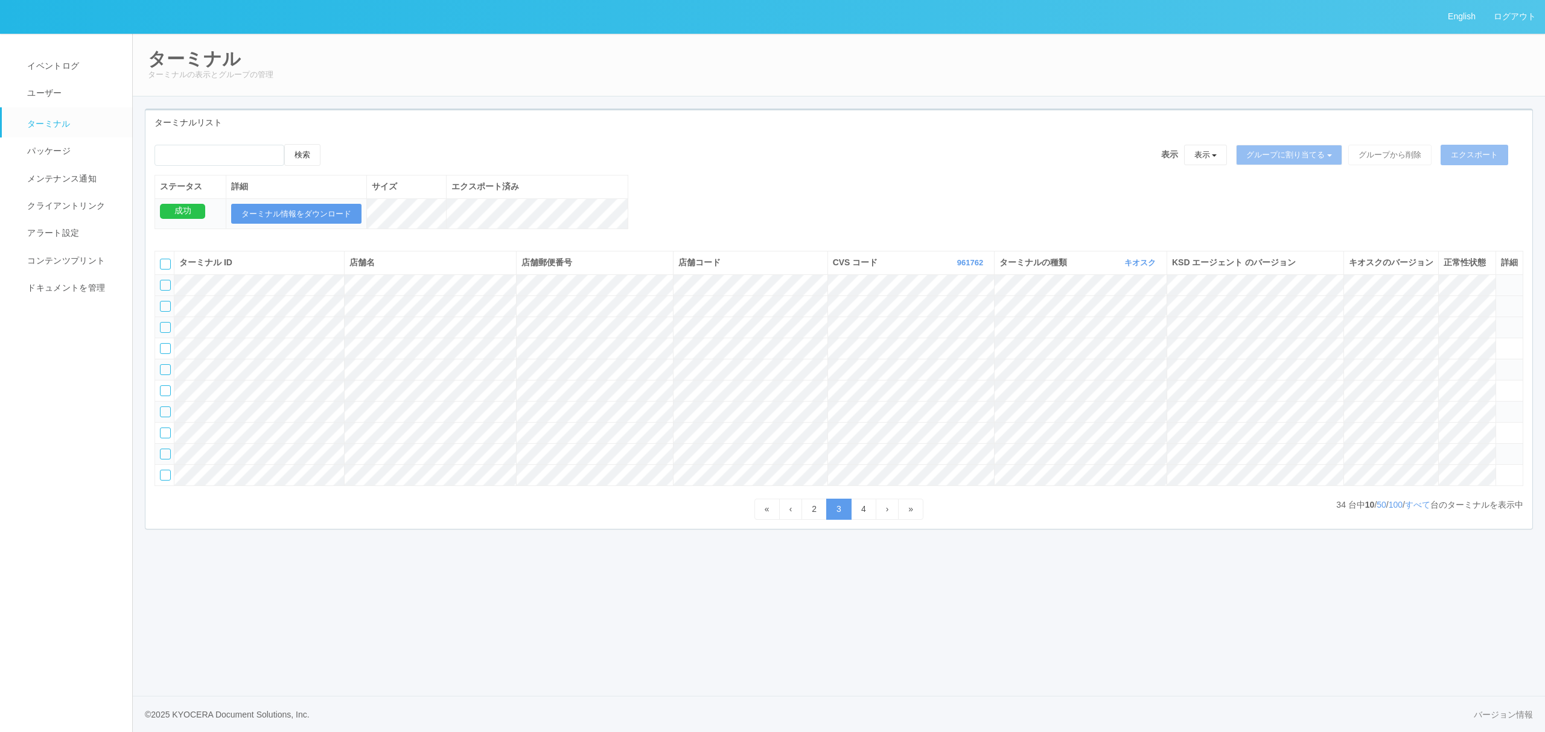
click at [1499, 317] on td at bounding box center [1508, 306] width 27 height 21
click at [1501, 301] on icon at bounding box center [1501, 301] width 0 height 0
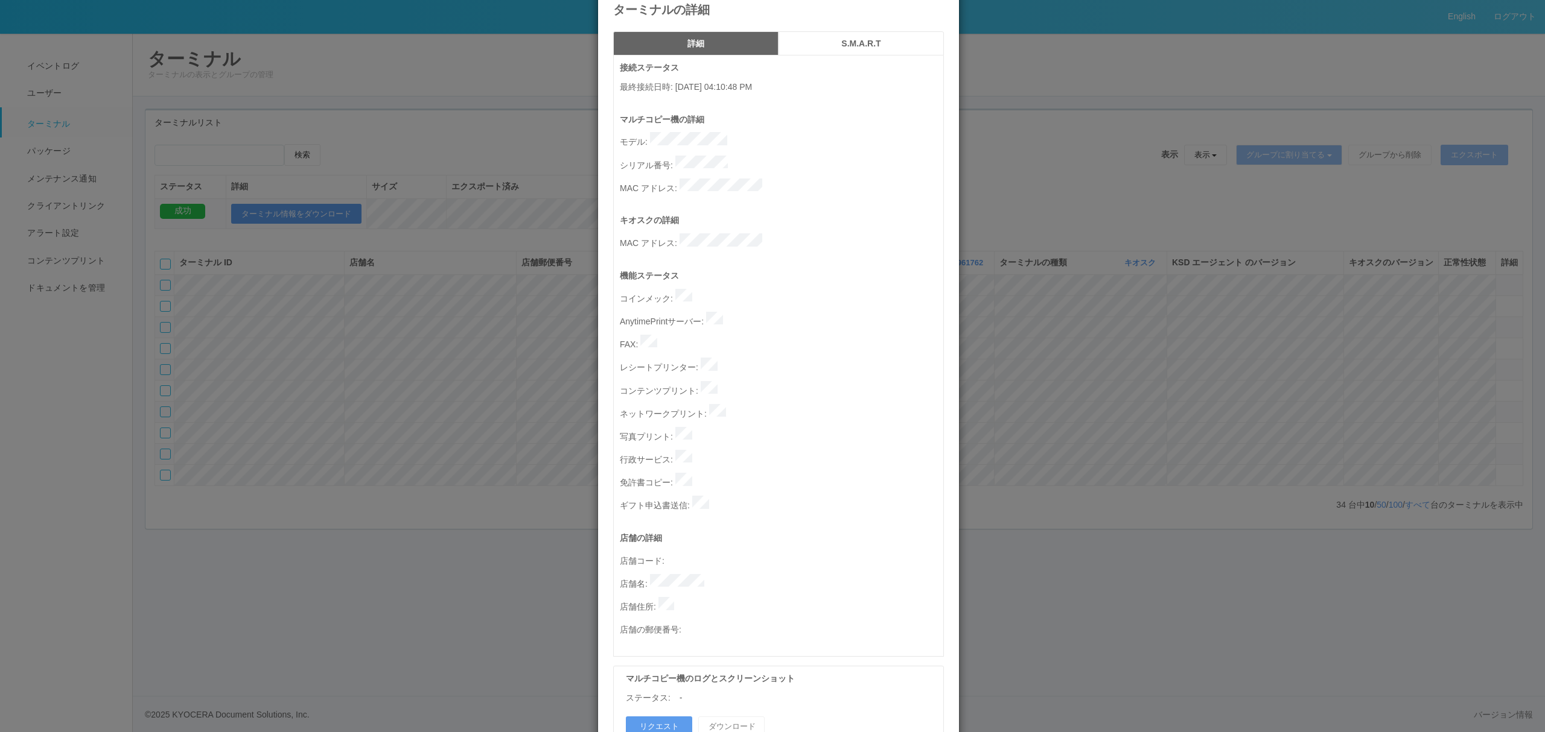
scroll to position [46, 0]
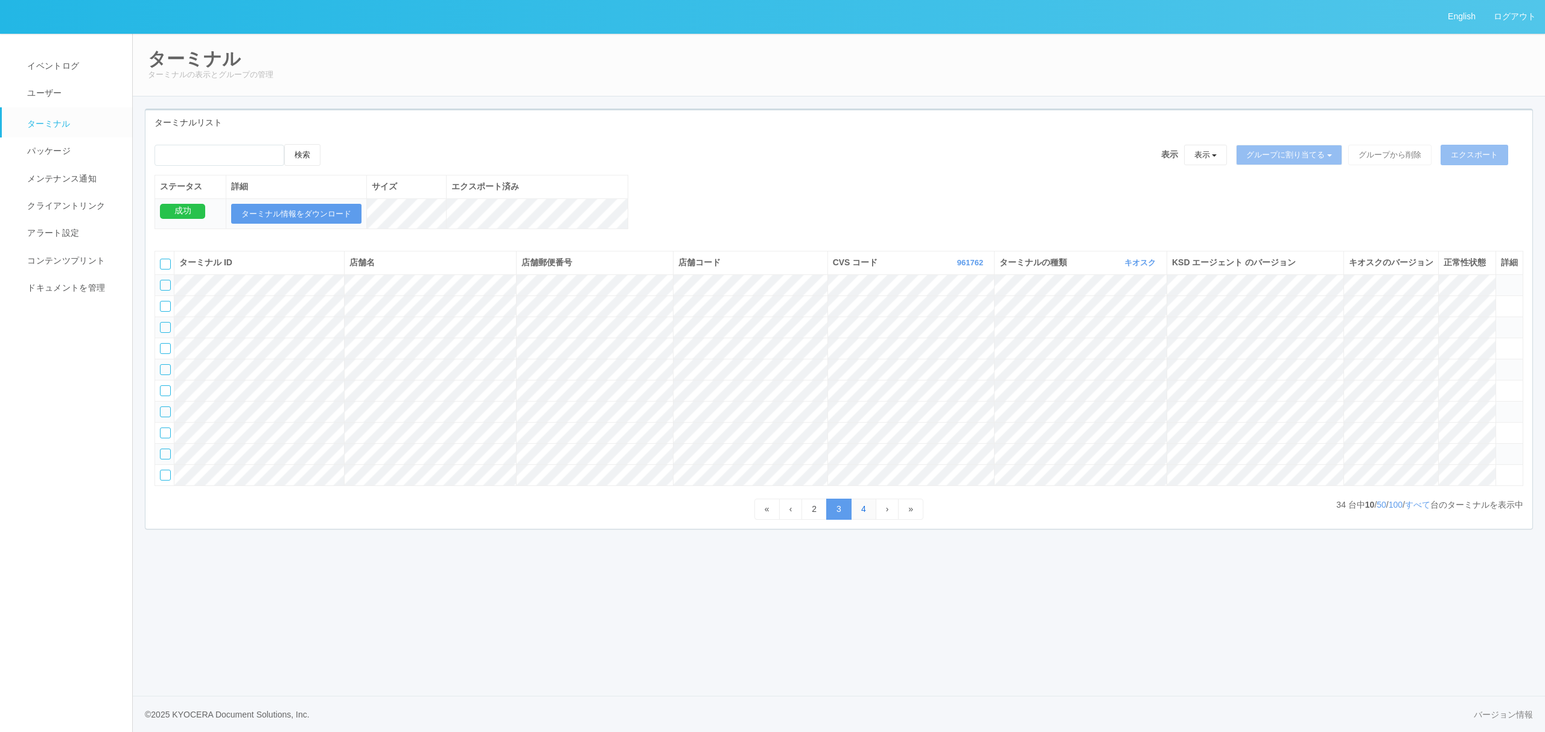
click at [862, 520] on link "4" at bounding box center [863, 509] width 25 height 21
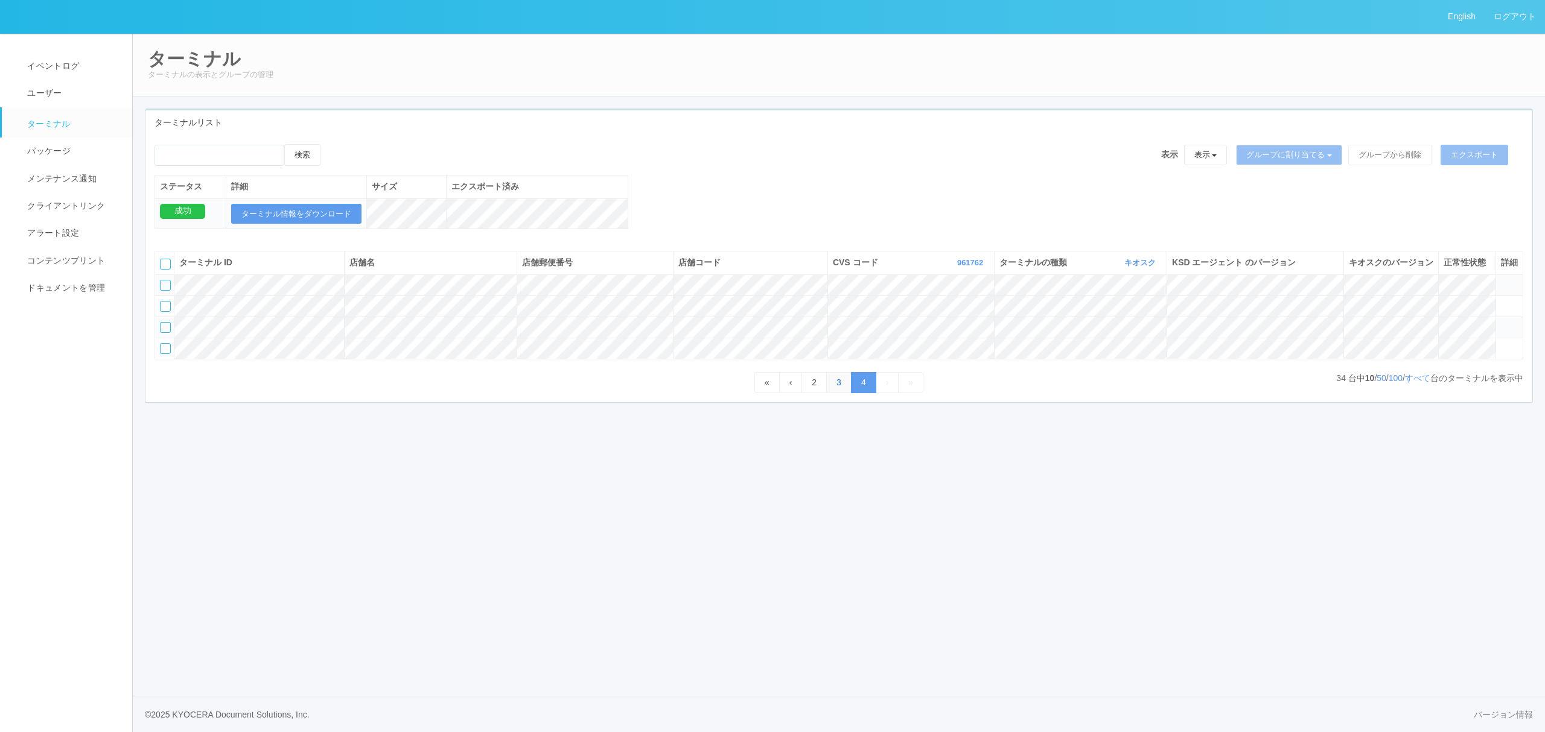
click at [847, 393] on link "3" at bounding box center [838, 382] width 25 height 21
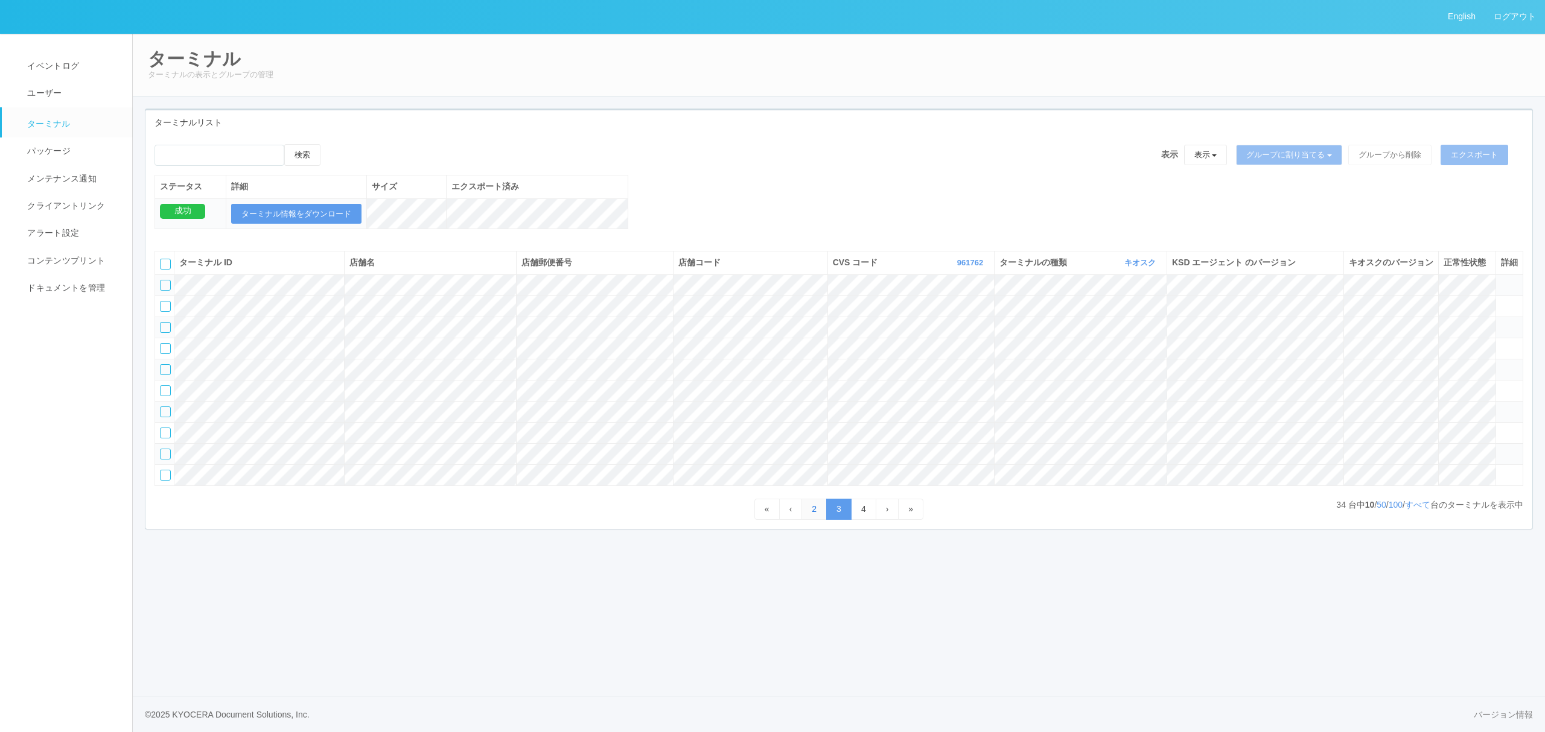
click at [816, 520] on link "2" at bounding box center [813, 509] width 25 height 21
click at [1124, 267] on link "キオスク" at bounding box center [1141, 262] width 34 height 9
click at [1118, 305] on link "すべて" at bounding box center [1113, 296] width 95 height 16
click at [923, 520] on link "»" at bounding box center [924, 509] width 25 height 21
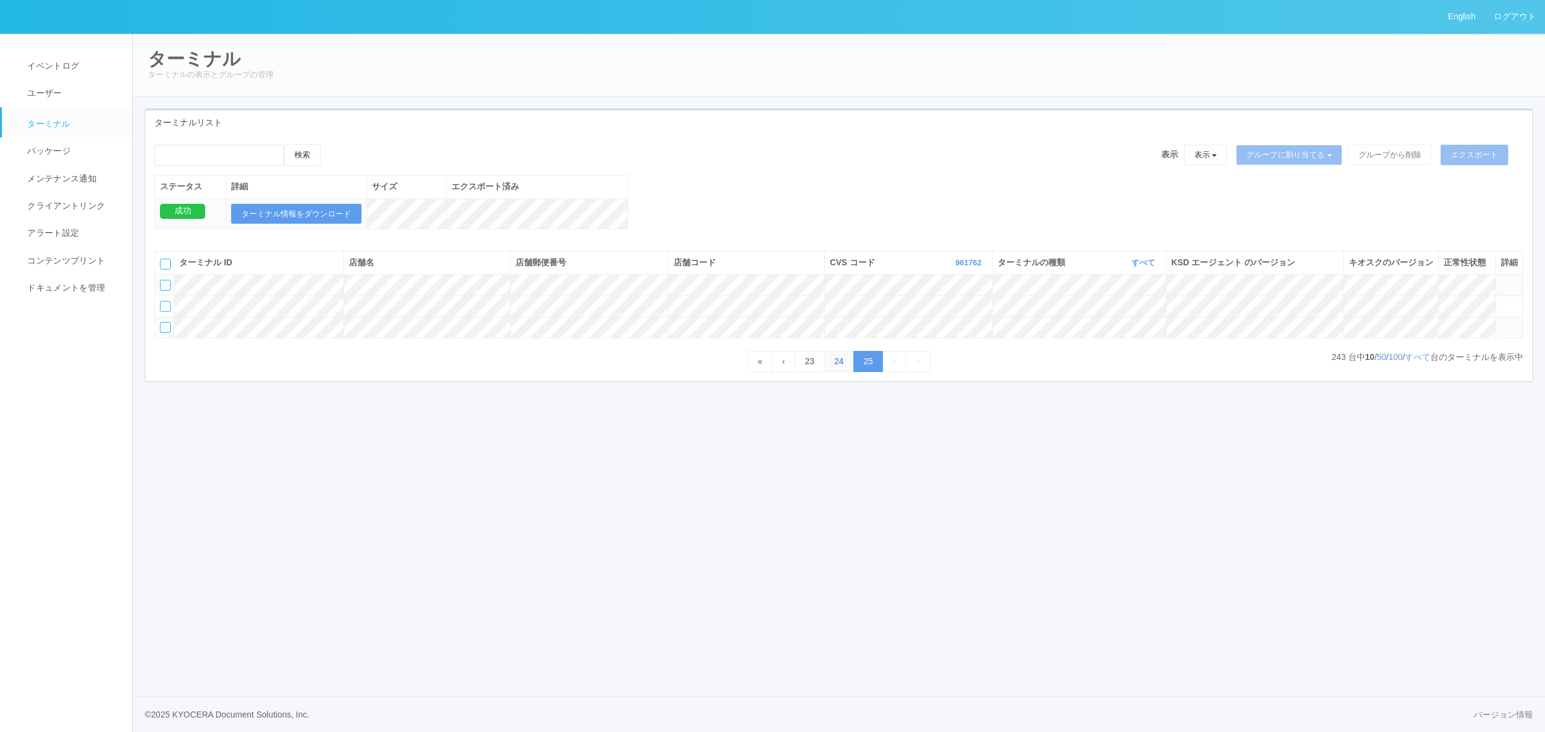
click at [842, 372] on link "24" at bounding box center [839, 361] width 30 height 21
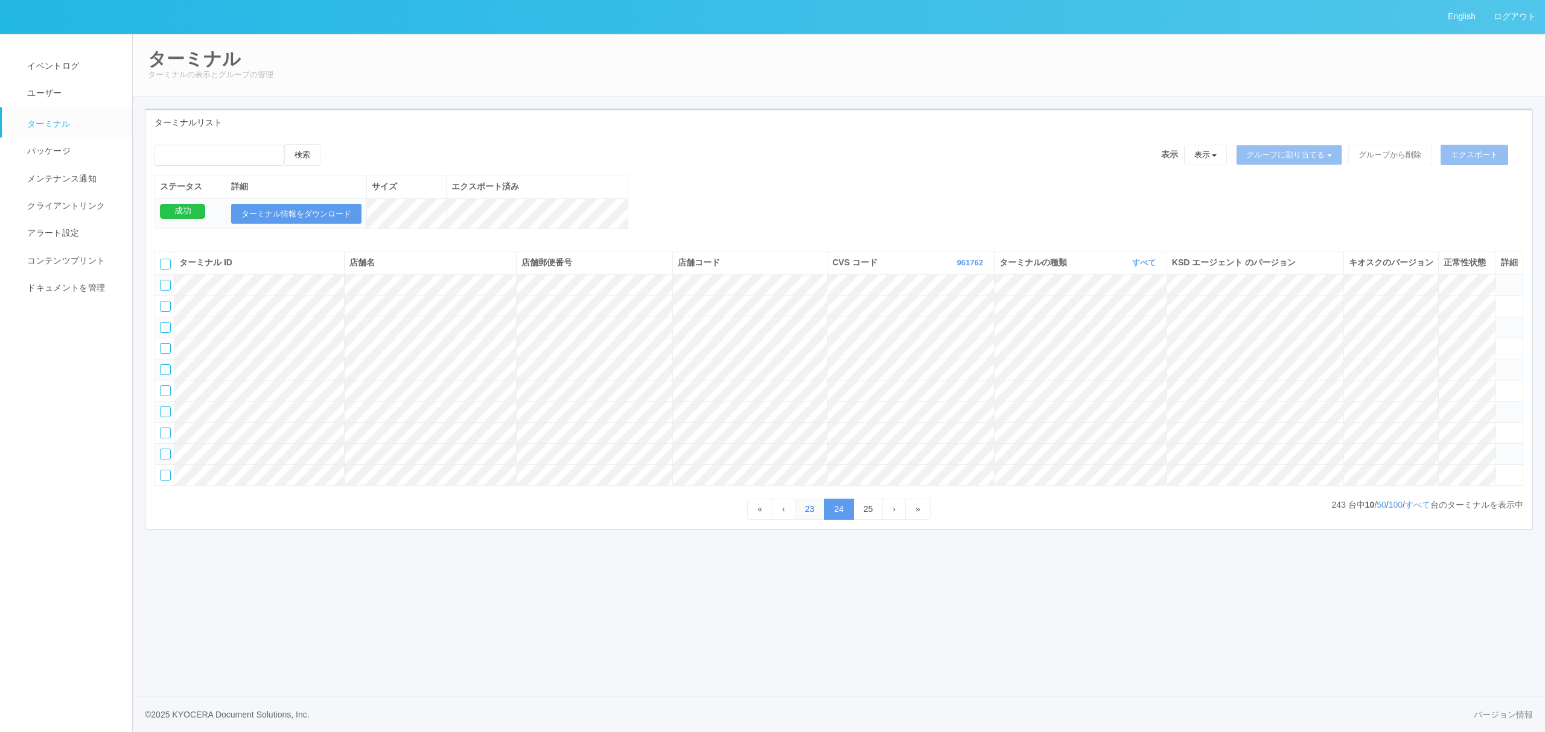
click at [811, 520] on link "23" at bounding box center [810, 509] width 30 height 21
click at [787, 520] on link "22" at bounding box center [795, 509] width 30 height 21
click at [1497, 401] on td at bounding box center [1508, 390] width 27 height 21
click at [1501, 386] on icon at bounding box center [1501, 386] width 0 height 0
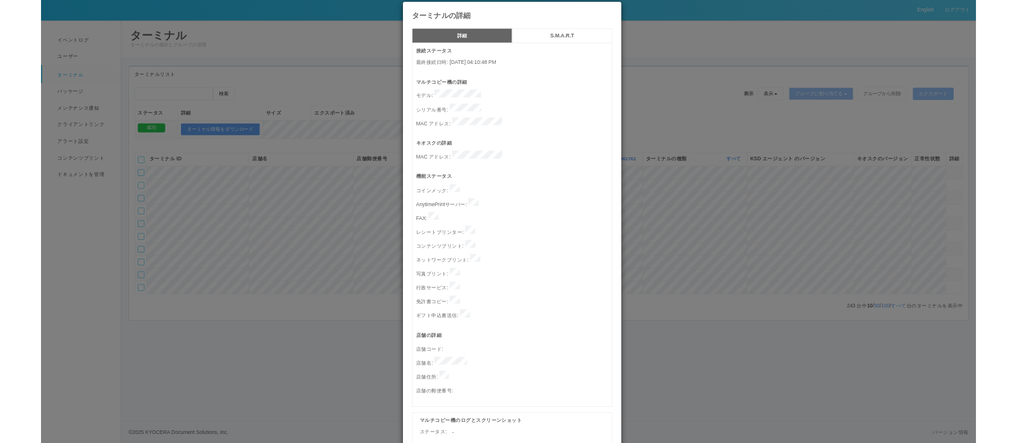
scroll to position [0, 0]
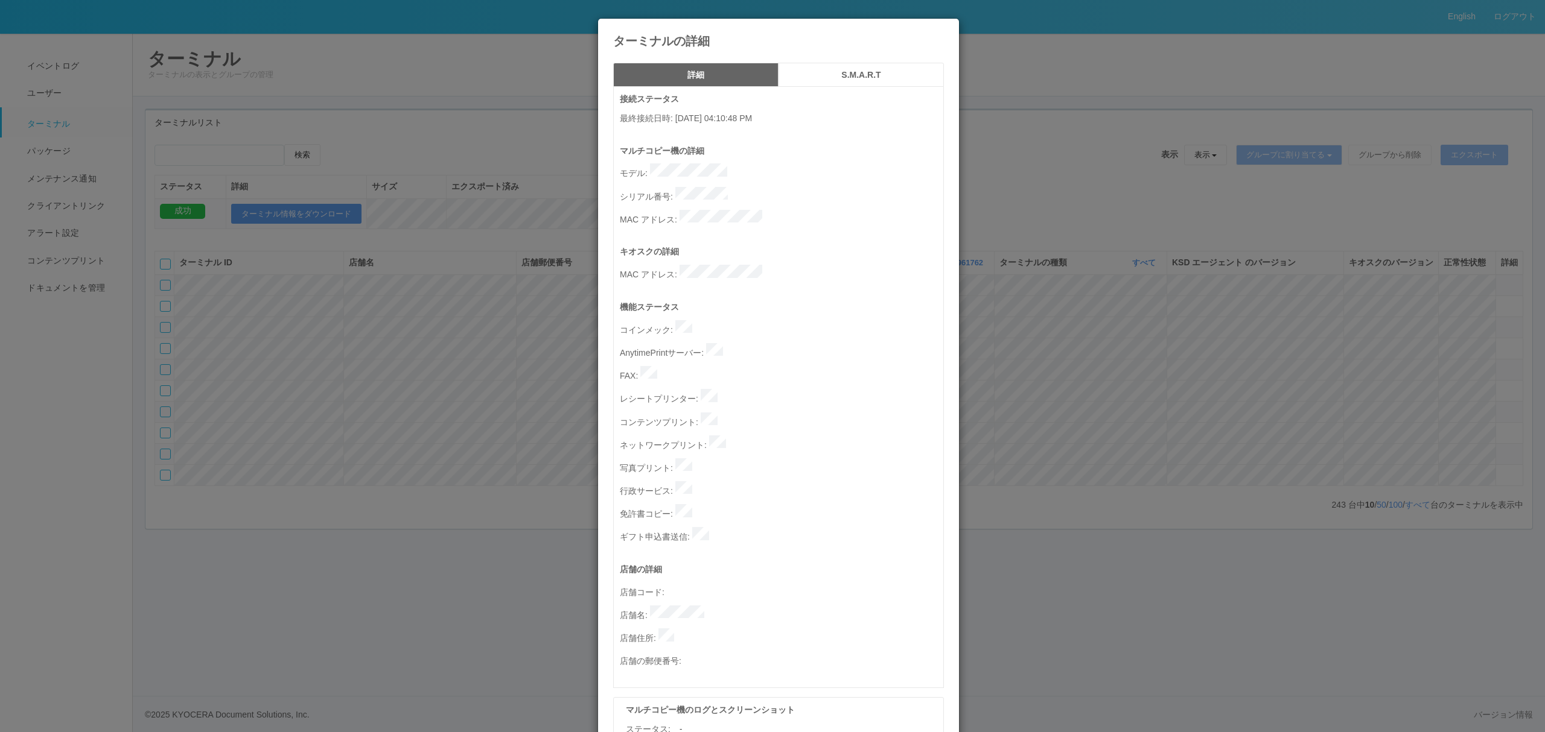
click at [1196, 431] on div "ターミナルの詳細 詳細 S.M.A.R.T 接続ステータス 最終接続日時 : [DATE] 04:10:48 PM マルチコピー機の詳細 モデル : シリアル…" at bounding box center [772, 366] width 1545 height 732
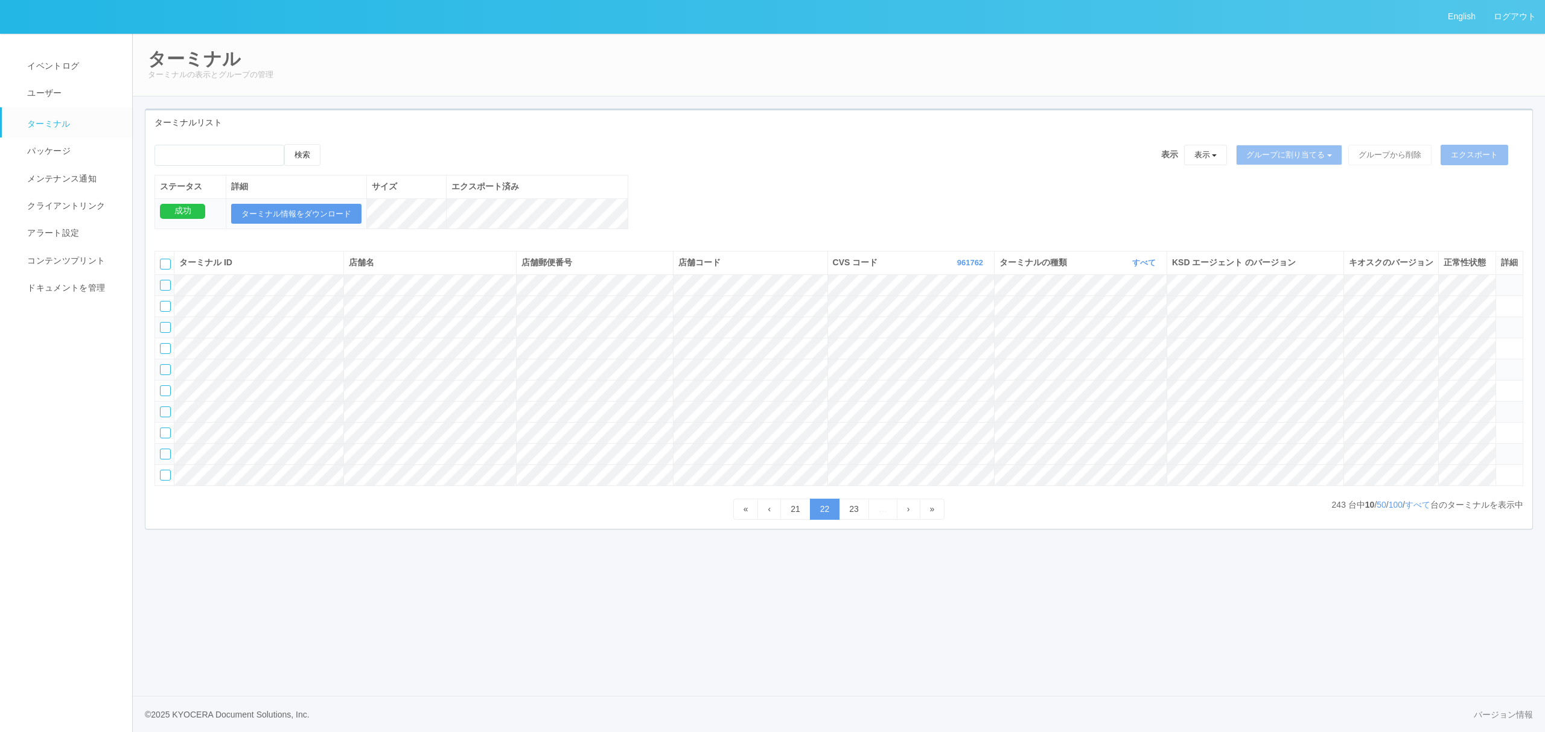
click at [1456, 459] on tbody at bounding box center [839, 380] width 1368 height 211
